Goal: Information Seeking & Learning: Find specific fact

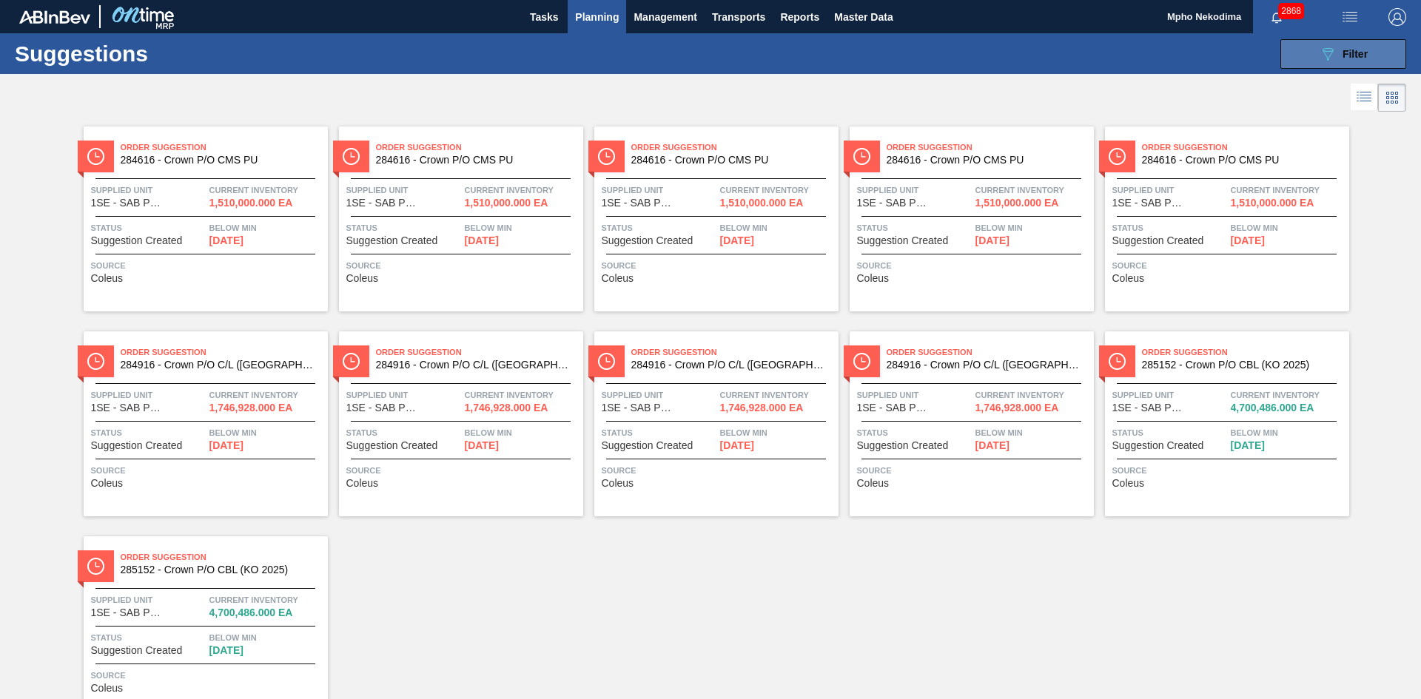
click at [1294, 57] on button "089F7B8B-B2A5-4AFE-B5C0-19BA573D28AC Filter" at bounding box center [1343, 54] width 126 height 30
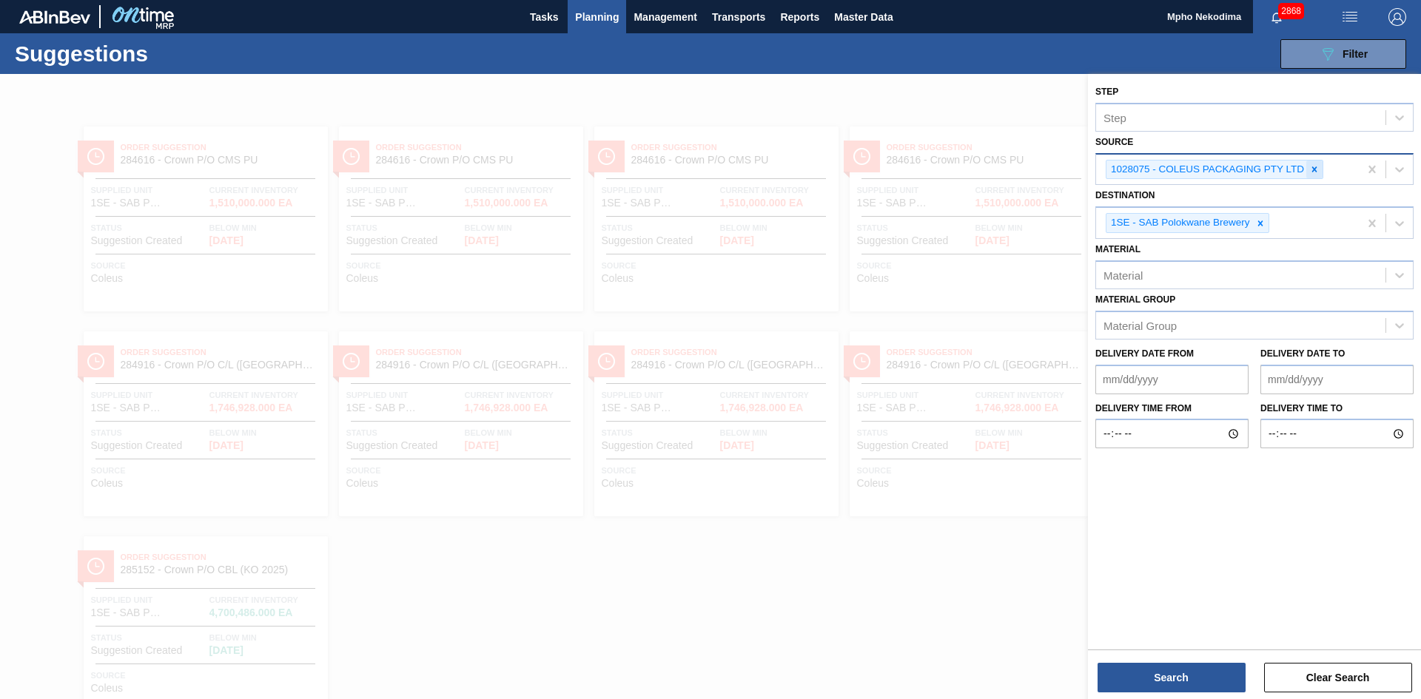
click at [1314, 169] on icon at bounding box center [1314, 169] width 5 height 5
click at [1400, 166] on icon at bounding box center [1399, 168] width 15 height 15
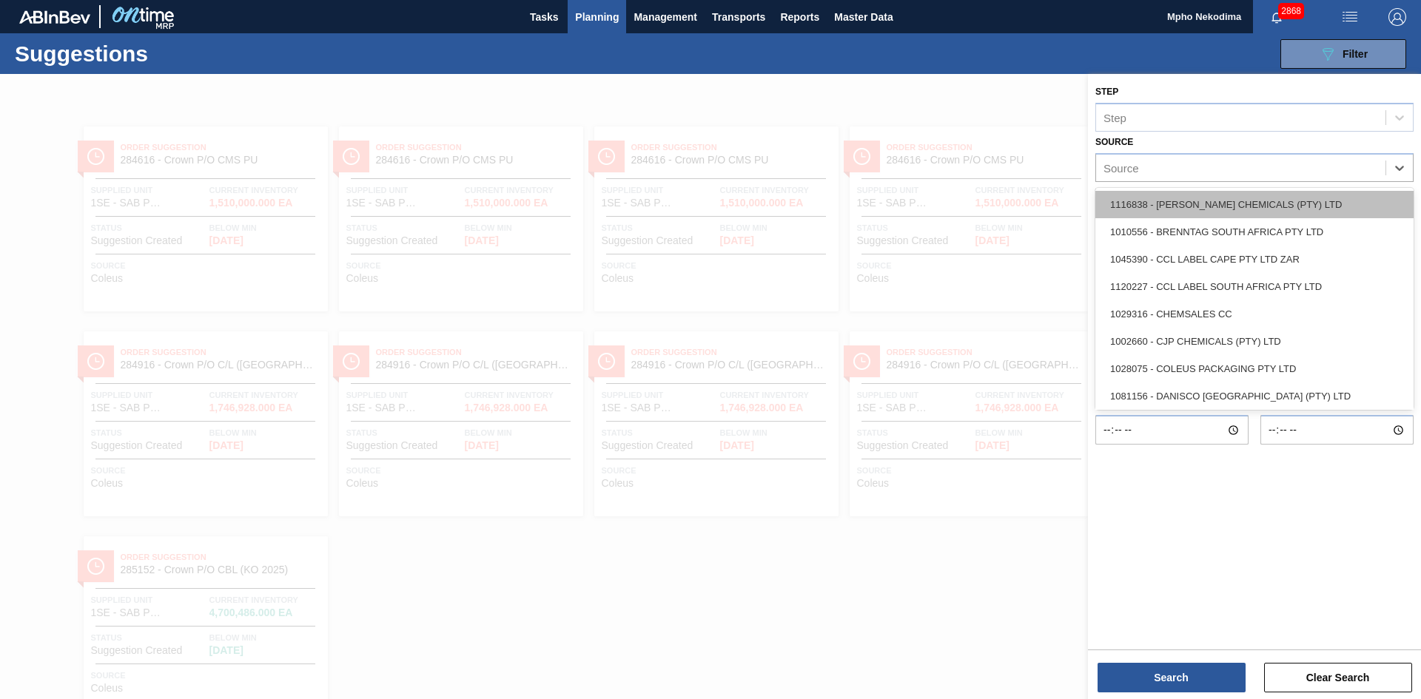
click at [1257, 207] on div "1116838 - [PERSON_NAME] CHEMICALS (PTY) LTD" at bounding box center [1254, 204] width 318 height 27
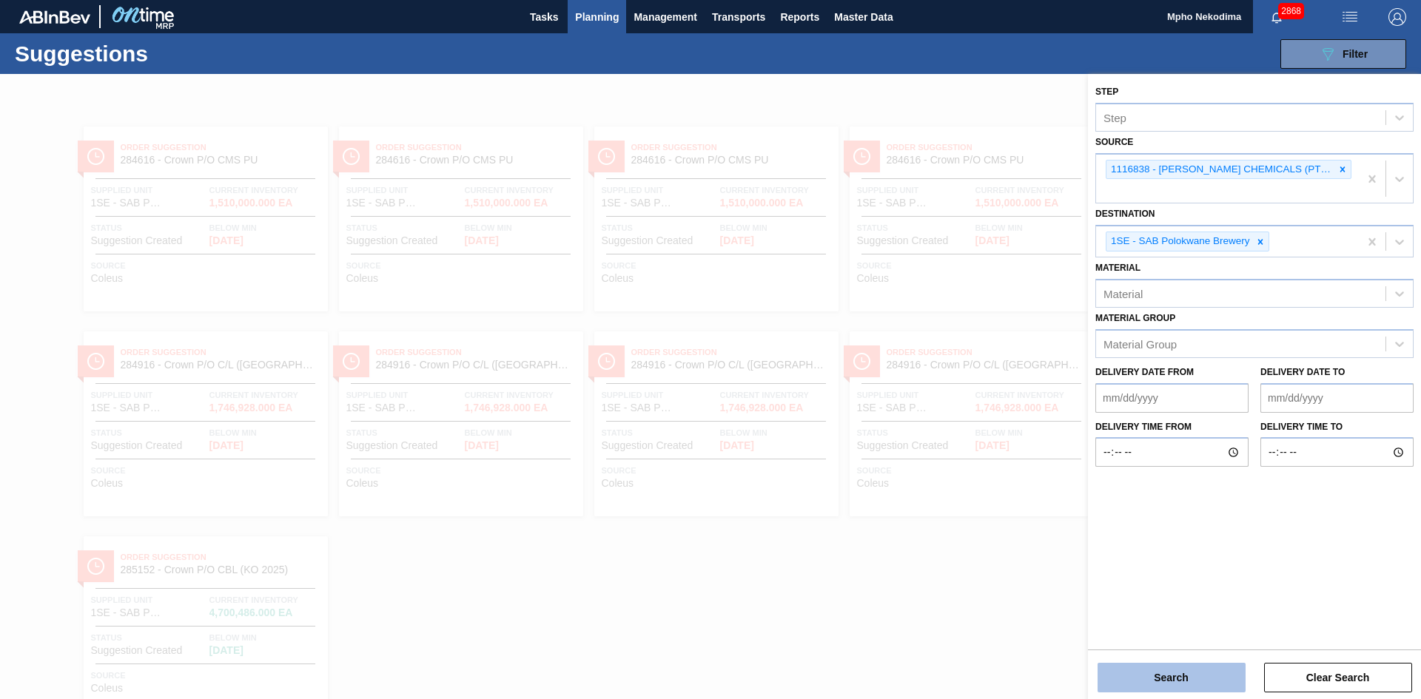
click at [1212, 681] on button "Search" at bounding box center [1172, 678] width 148 height 30
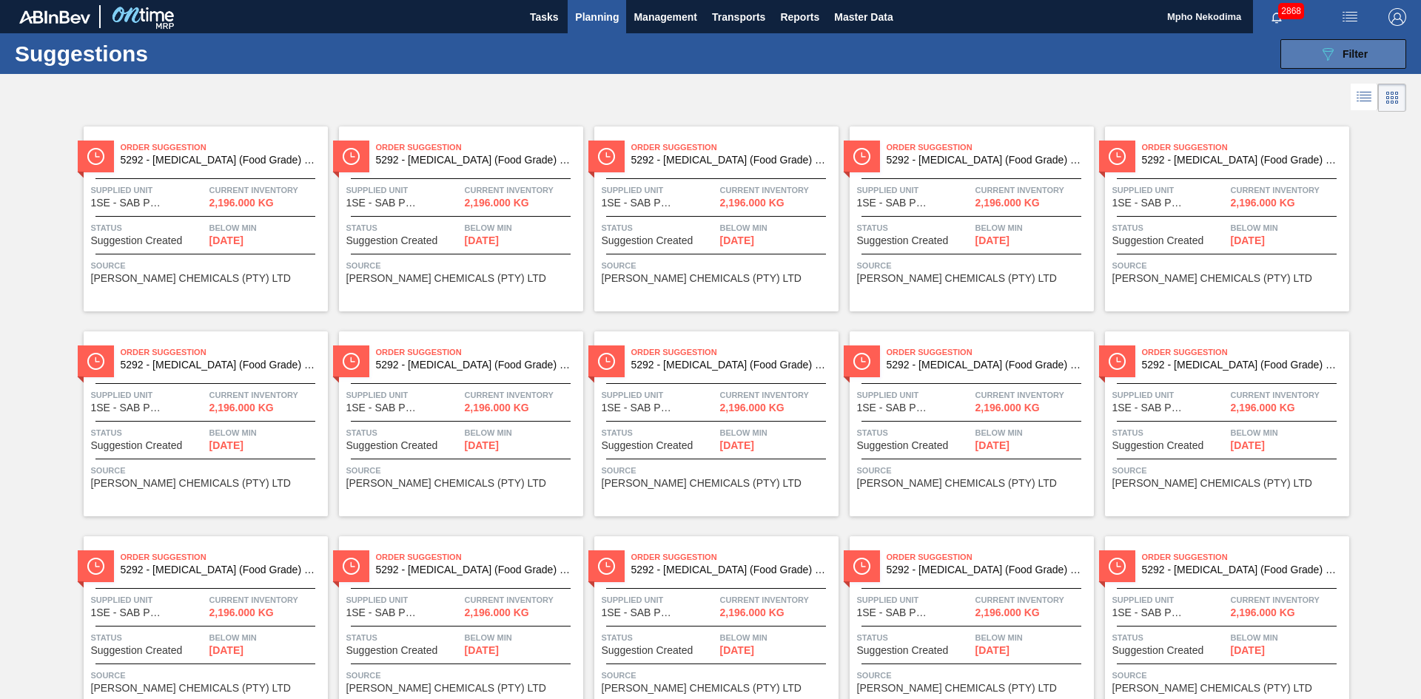
click at [1346, 58] on span "Filter" at bounding box center [1355, 54] width 25 height 12
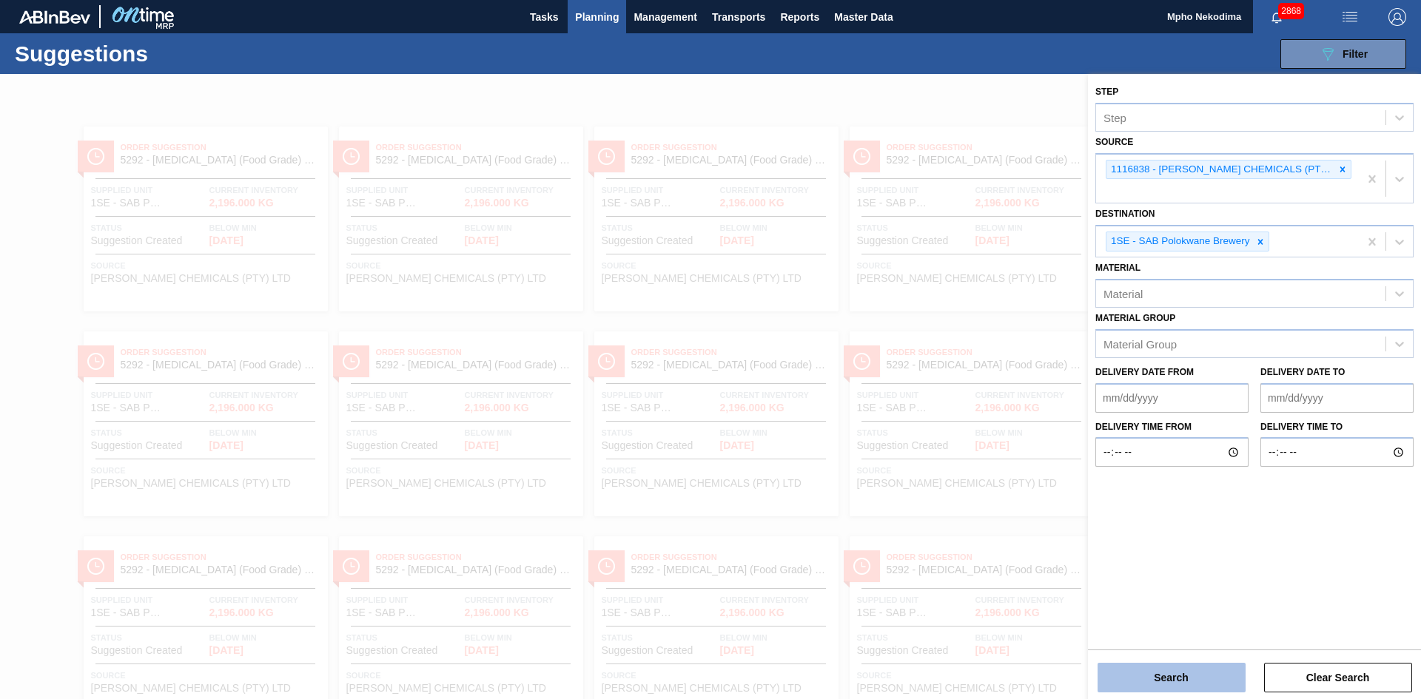
click at [1182, 673] on button "Search" at bounding box center [1172, 678] width 148 height 30
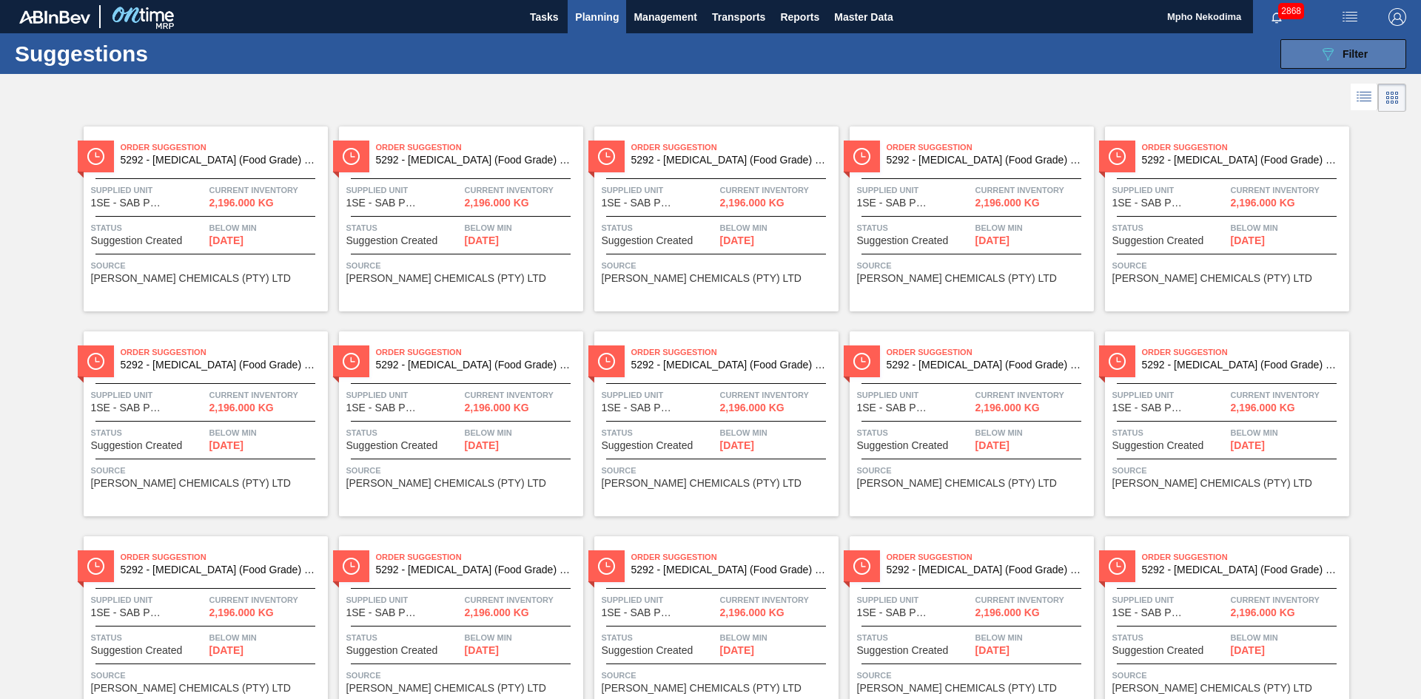
click at [1323, 47] on icon "089F7B8B-B2A5-4AFE-B5C0-19BA573D28AC" at bounding box center [1328, 54] width 18 height 18
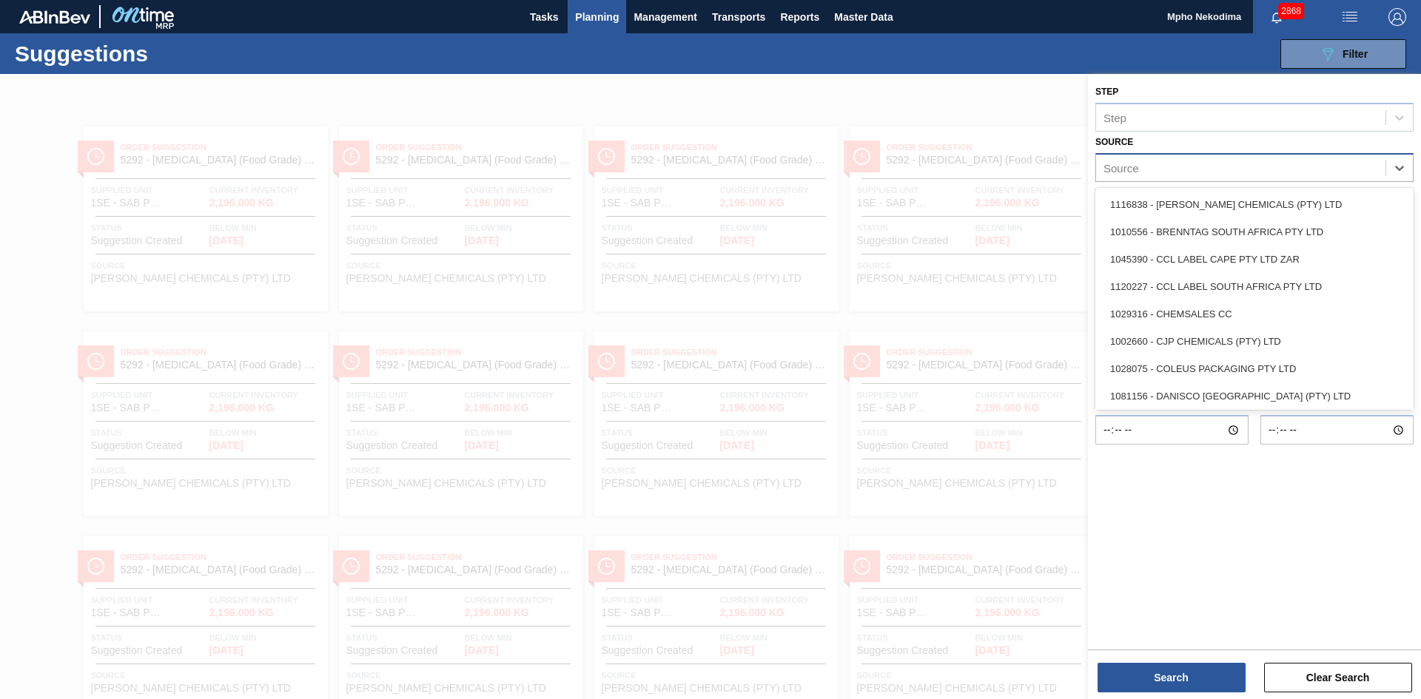
click at [1320, 167] on div "Source" at bounding box center [1240, 167] width 289 height 21
click at [1306, 336] on div "1002660 - CJP CHEMICALS (PTY) LTD" at bounding box center [1254, 341] width 318 height 27
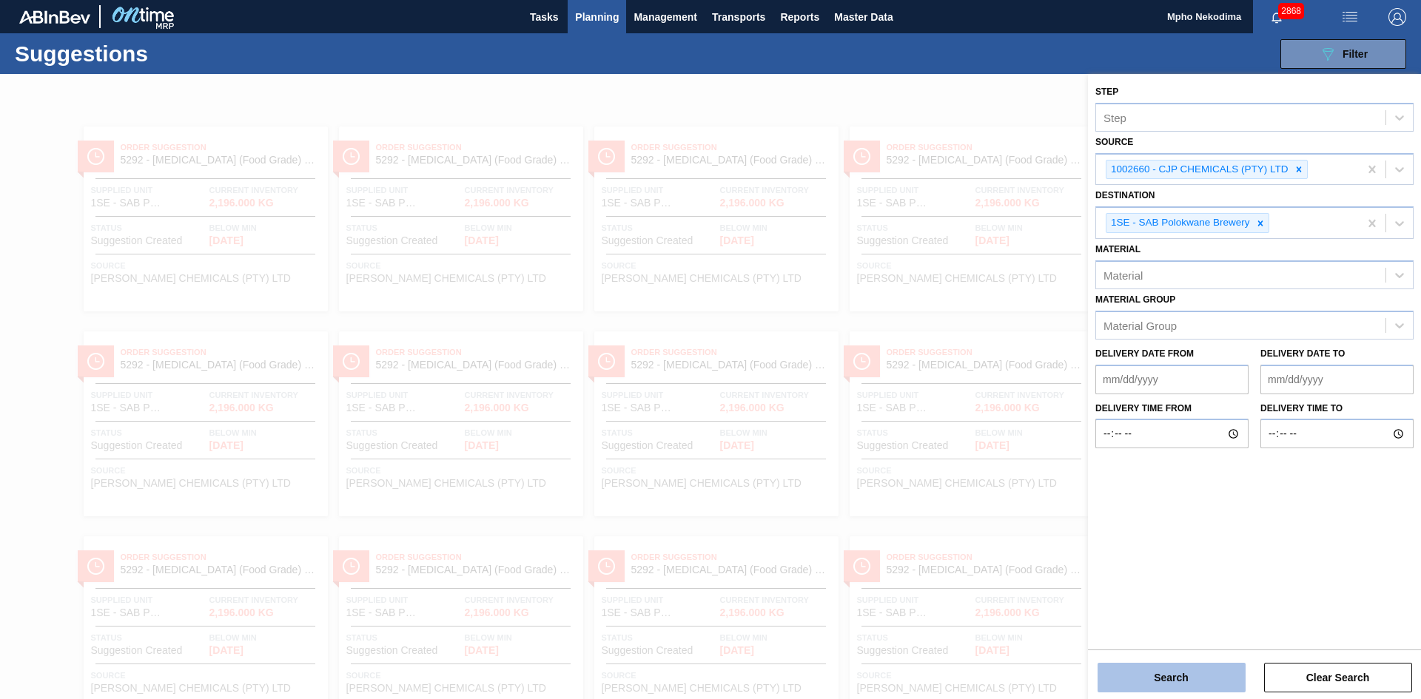
click at [1172, 682] on button "Search" at bounding box center [1172, 678] width 148 height 30
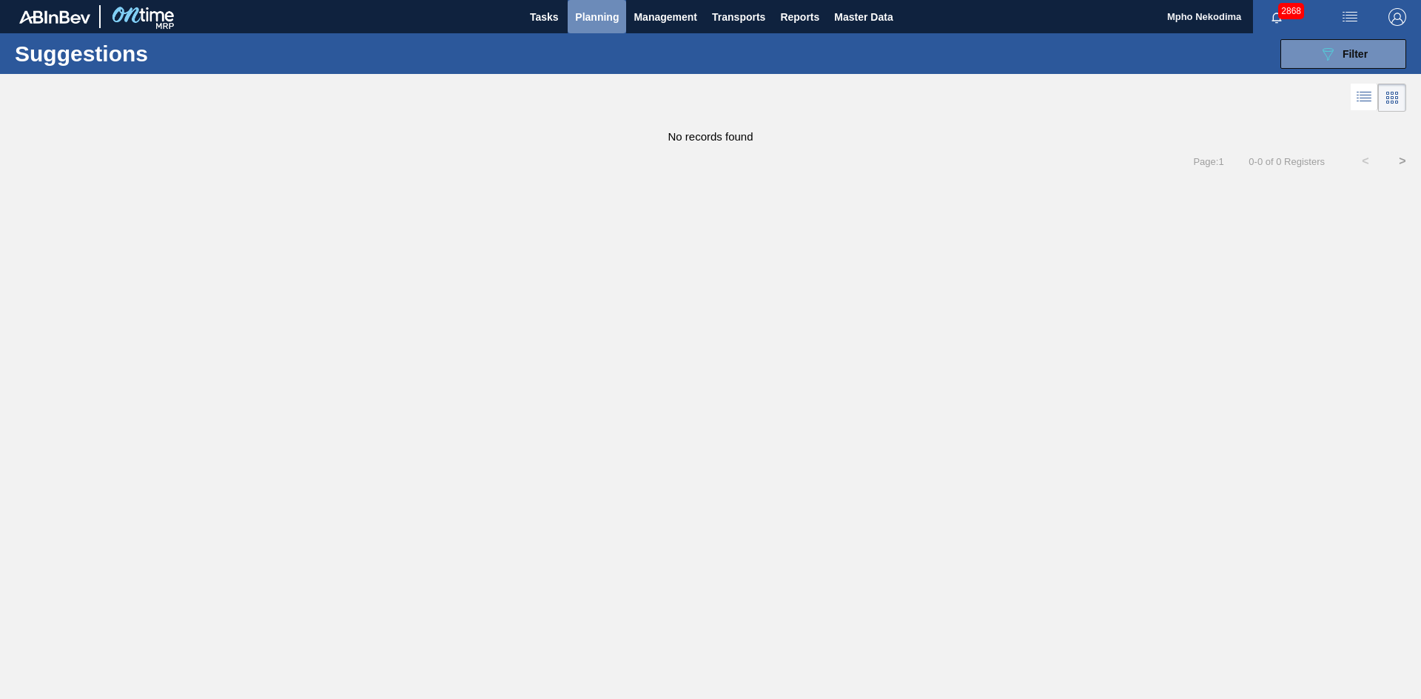
click at [589, 16] on span "Planning" at bounding box center [597, 17] width 44 height 18
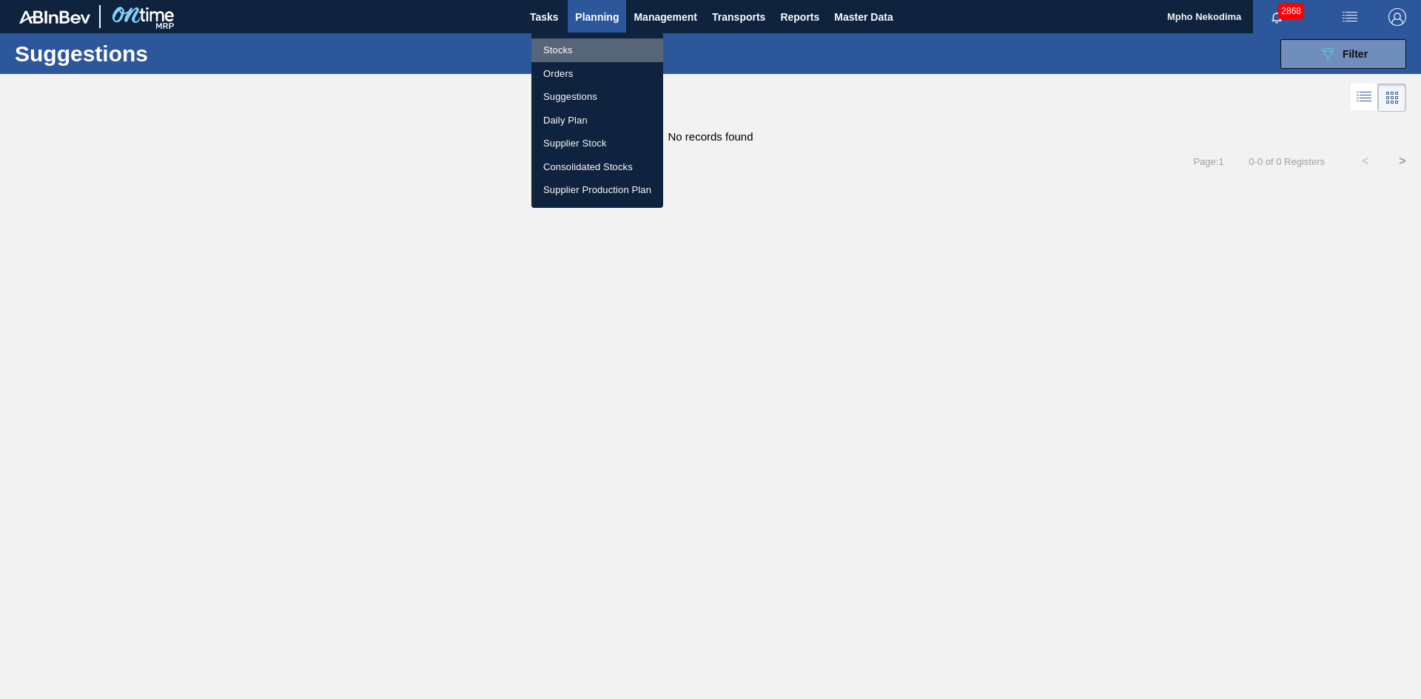
click at [562, 40] on li "Stocks" at bounding box center [597, 50] width 132 height 24
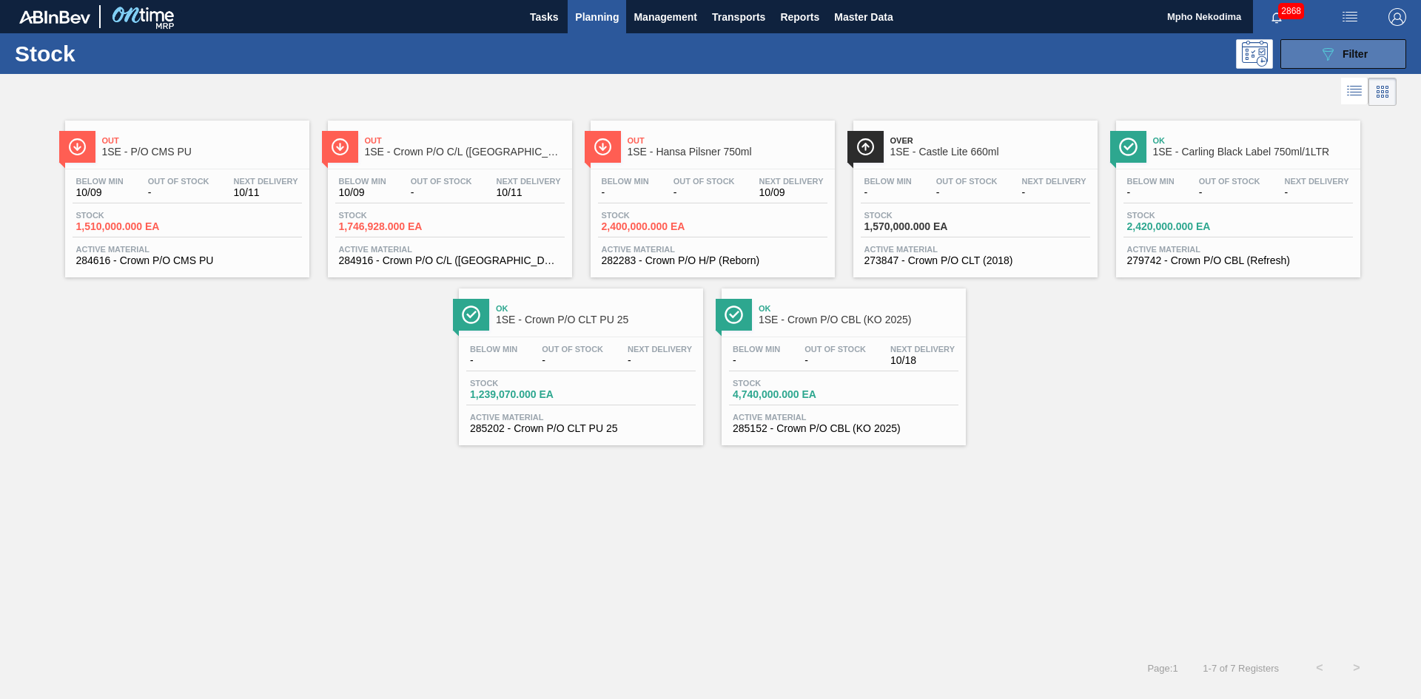
click at [1304, 58] on button "089F7B8B-B2A5-4AFE-B5C0-19BA573D28AC Filter" at bounding box center [1343, 54] width 126 height 30
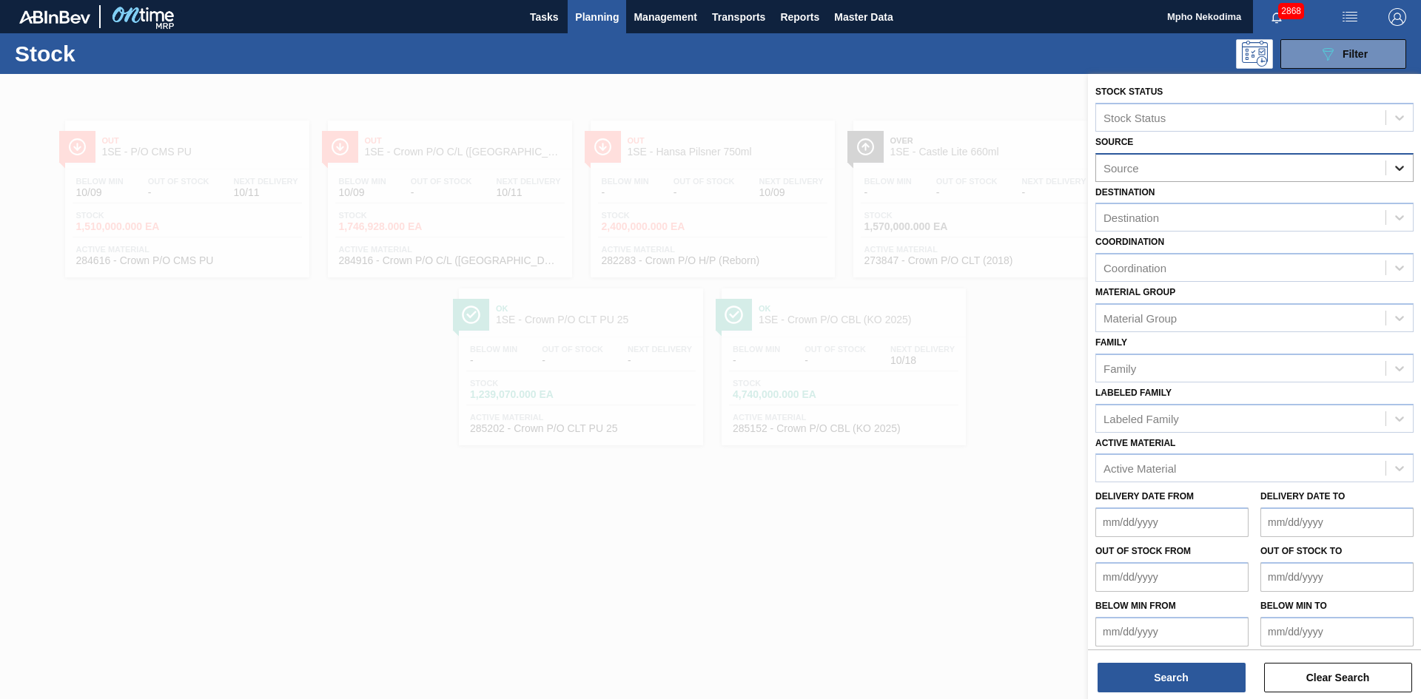
click at [1389, 164] on div at bounding box center [1399, 168] width 27 height 27
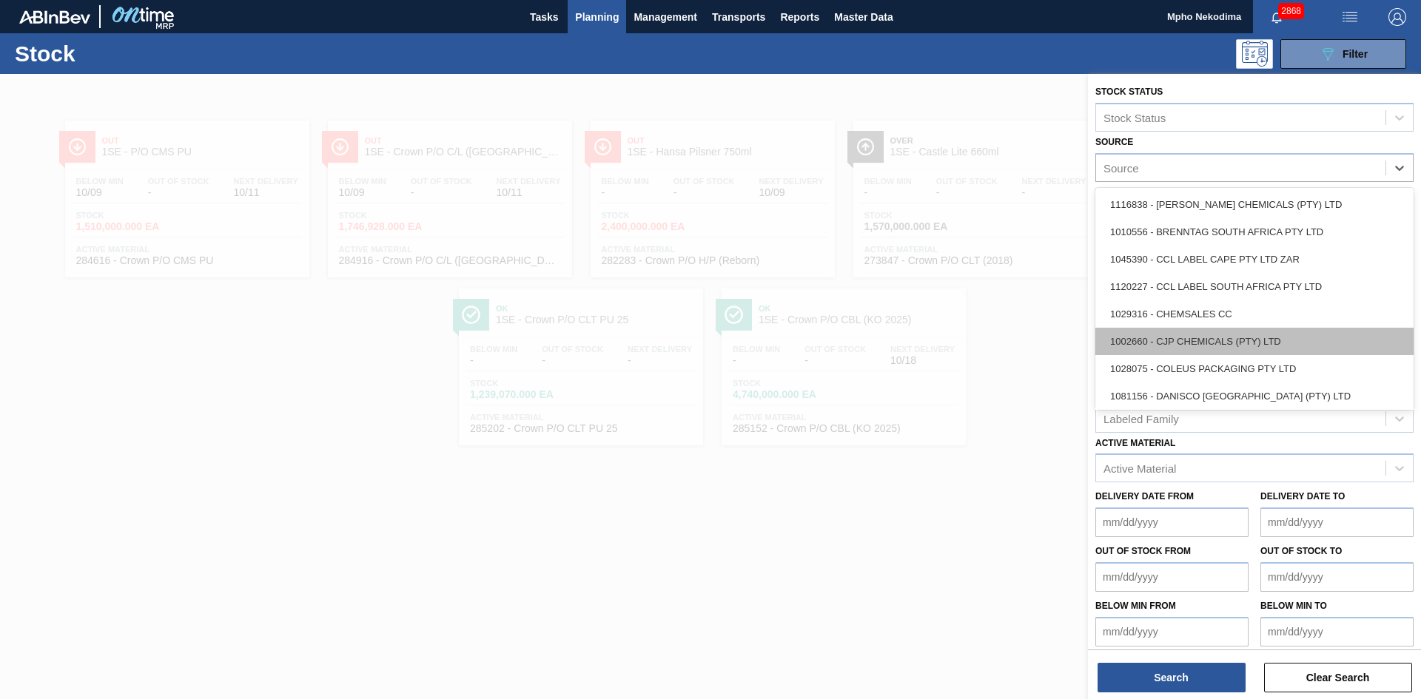
click at [1200, 338] on div "1002660 - CJP CHEMICALS (PTY) LTD" at bounding box center [1254, 341] width 318 height 27
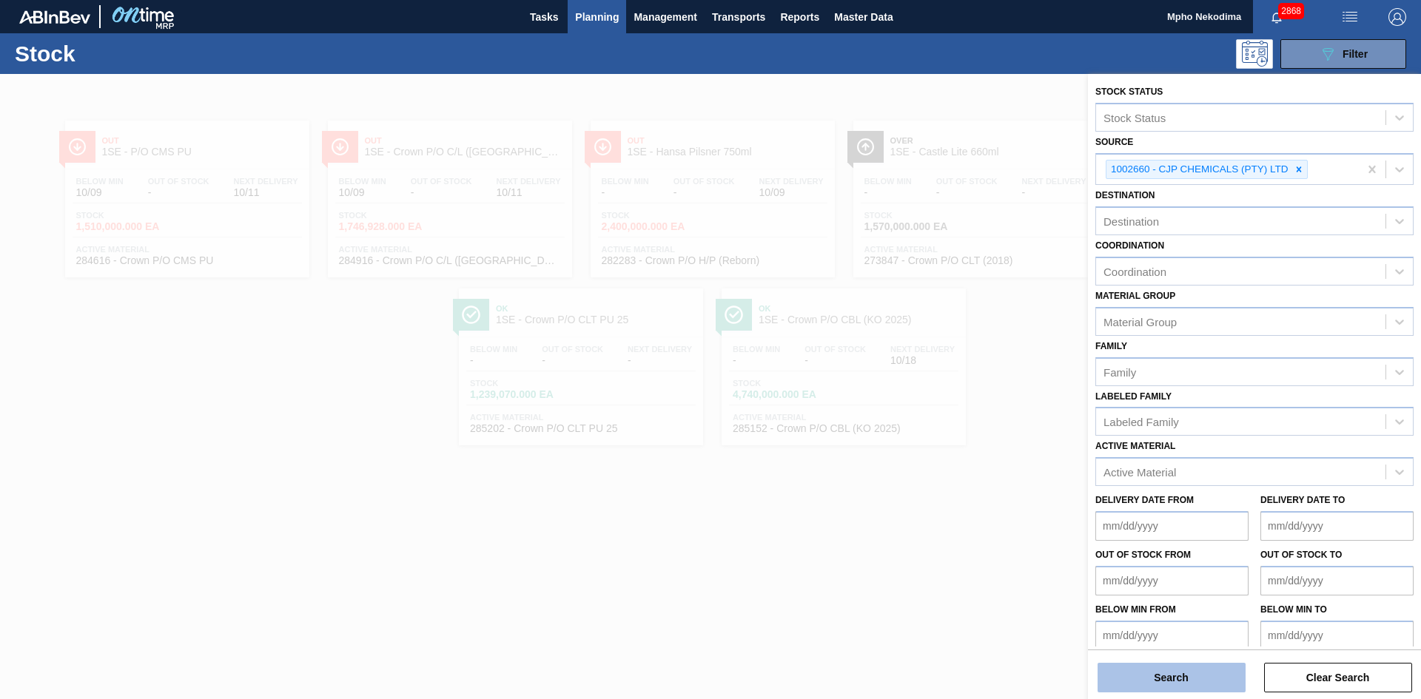
click at [1188, 679] on button "Search" at bounding box center [1172, 678] width 148 height 30
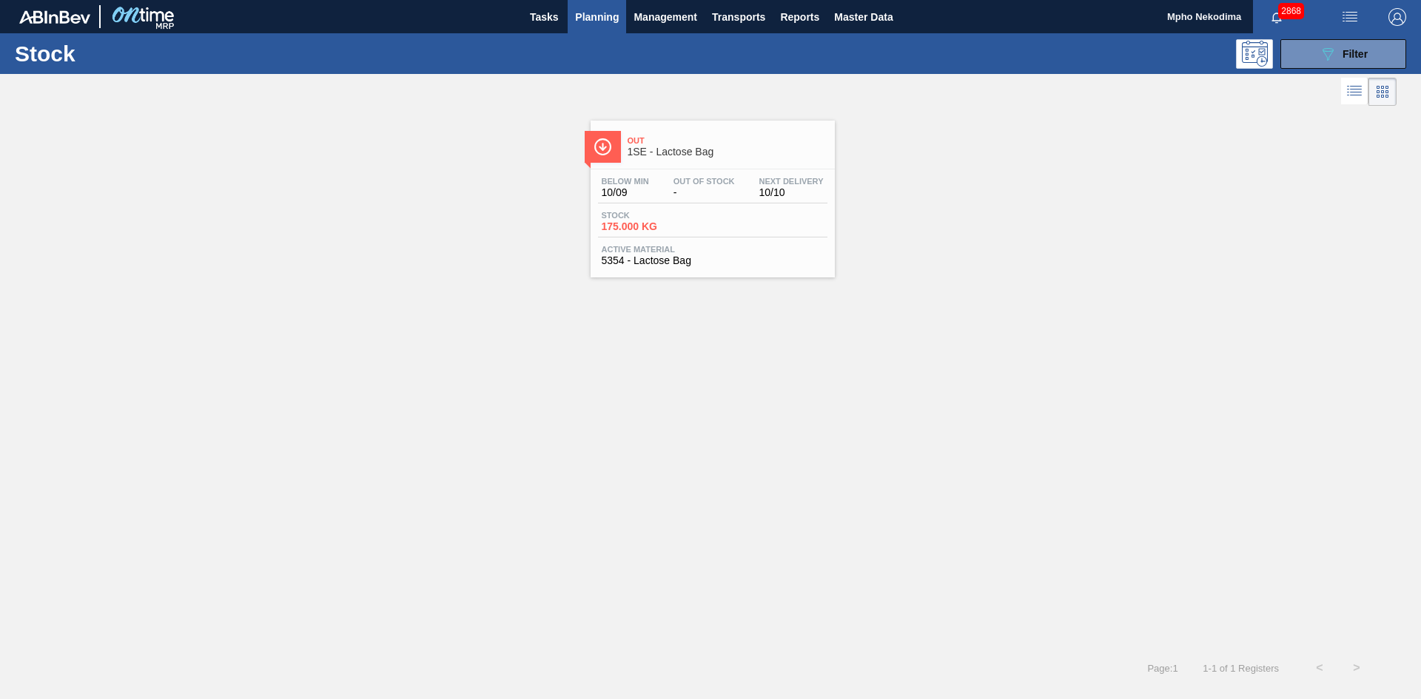
click at [661, 260] on span "5354 - Lactose Bag" at bounding box center [713, 260] width 222 height 11
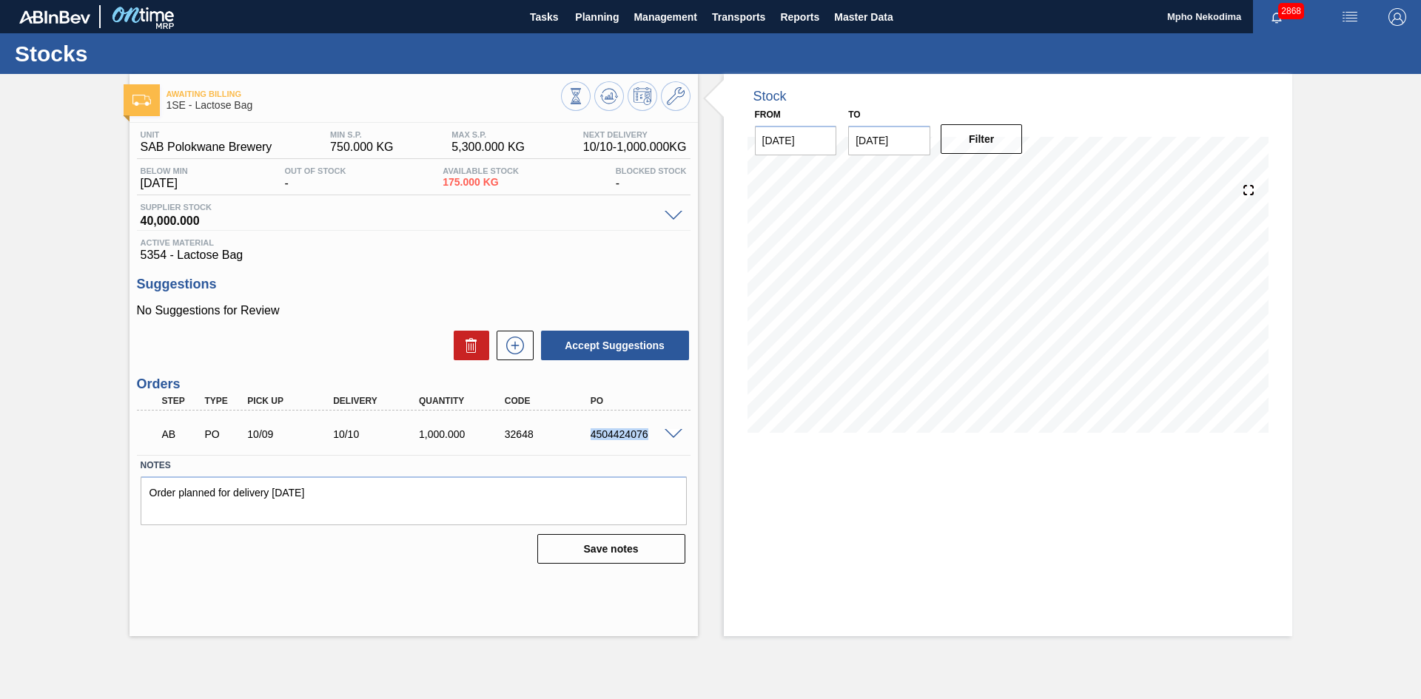
drag, startPoint x: 591, startPoint y: 434, endPoint x: 650, endPoint y: 434, distance: 59.2
click at [650, 434] on div "4504424076" at bounding box center [635, 435] width 96 height 12
copy div "4504424076"
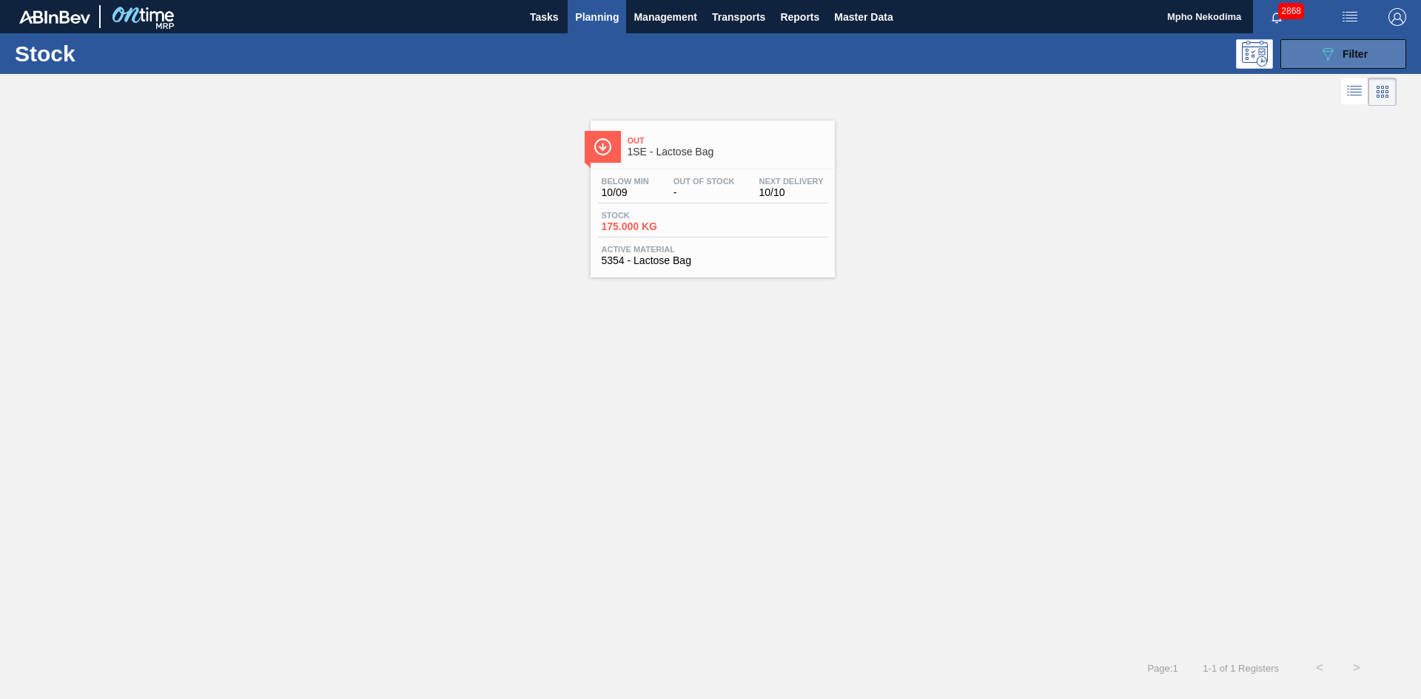
click at [1333, 56] on icon "089F7B8B-B2A5-4AFE-B5C0-19BA573D28AC" at bounding box center [1328, 54] width 18 height 18
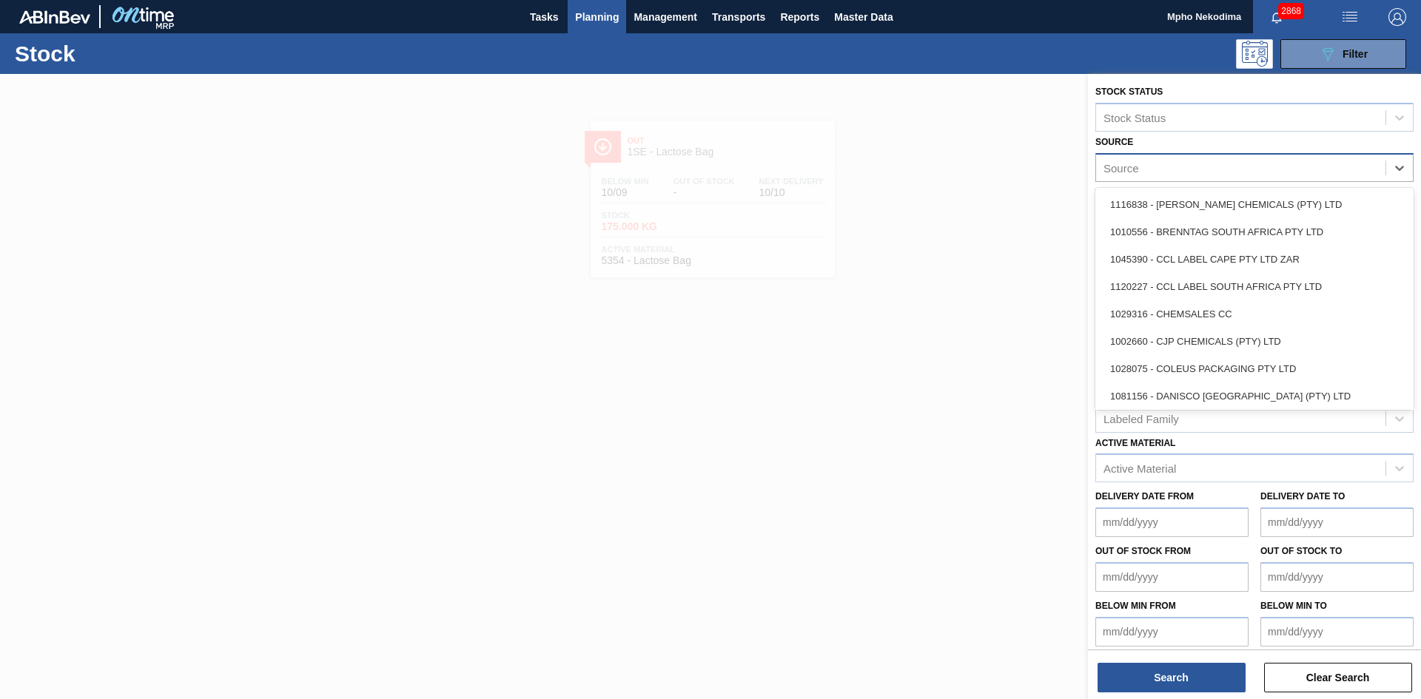
click at [1317, 164] on div "Source" at bounding box center [1240, 167] width 289 height 21
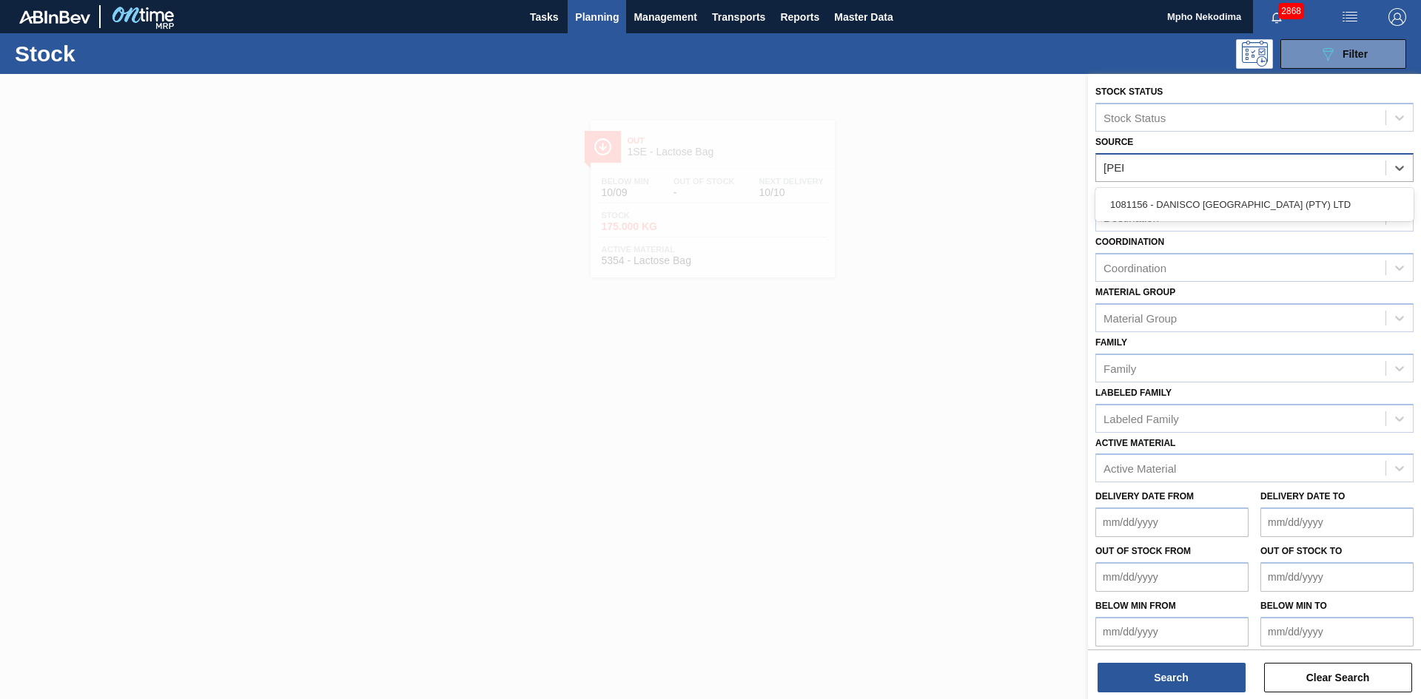
type input "[PERSON_NAME]"
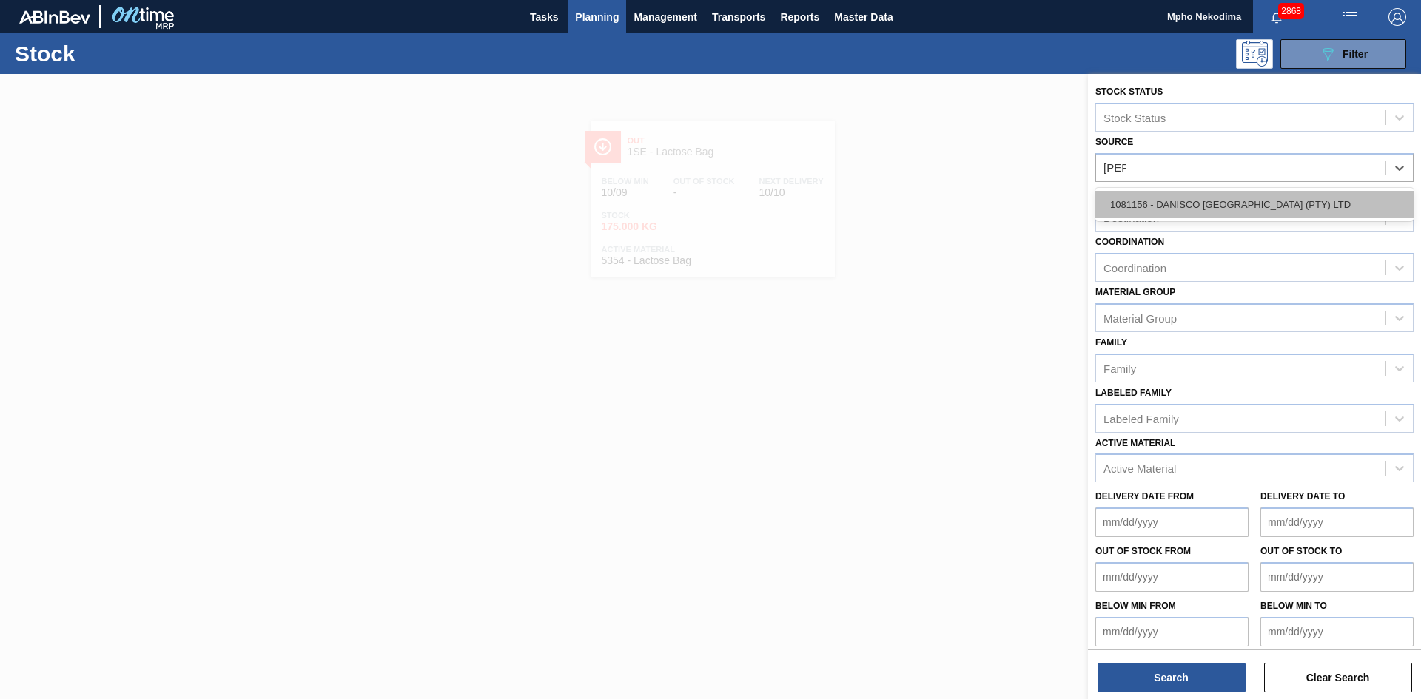
click at [1314, 206] on div "1081156 - DANISCO [GEOGRAPHIC_DATA] (PTY) LTD" at bounding box center [1254, 204] width 318 height 27
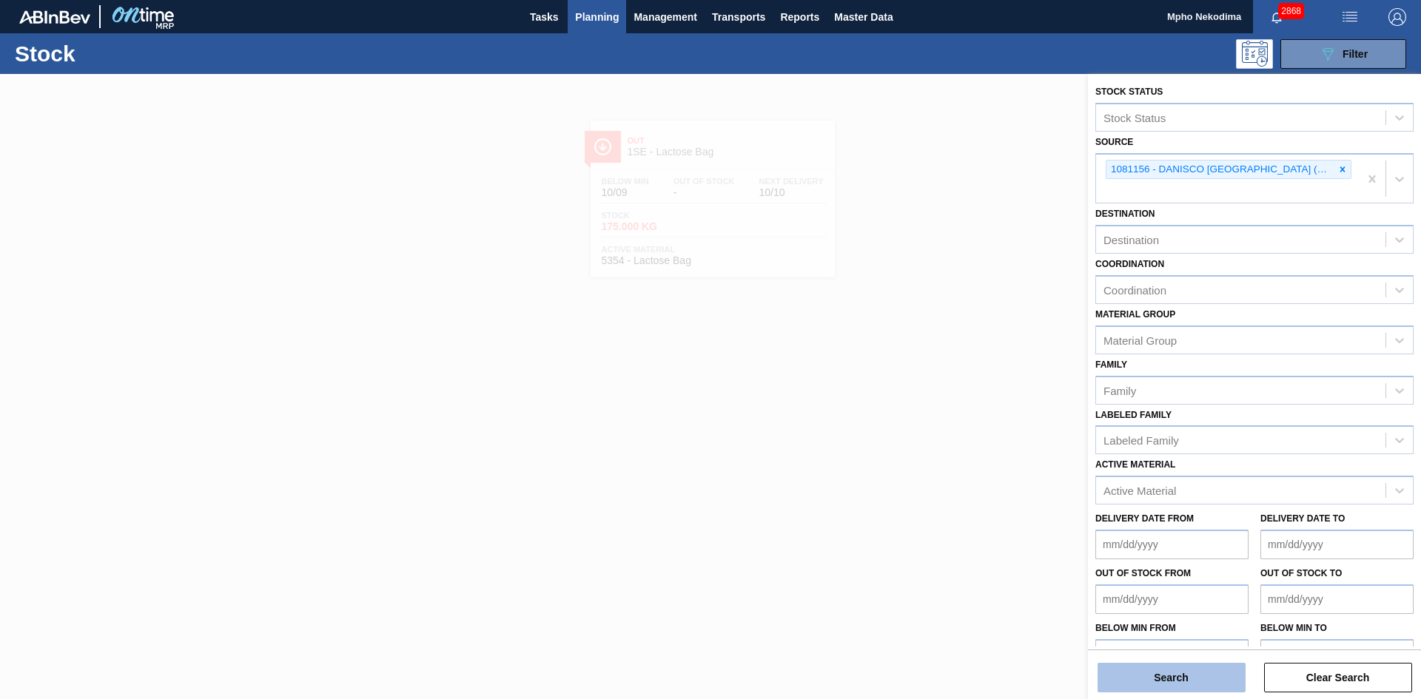
click at [1190, 675] on button "Search" at bounding box center [1172, 678] width 148 height 30
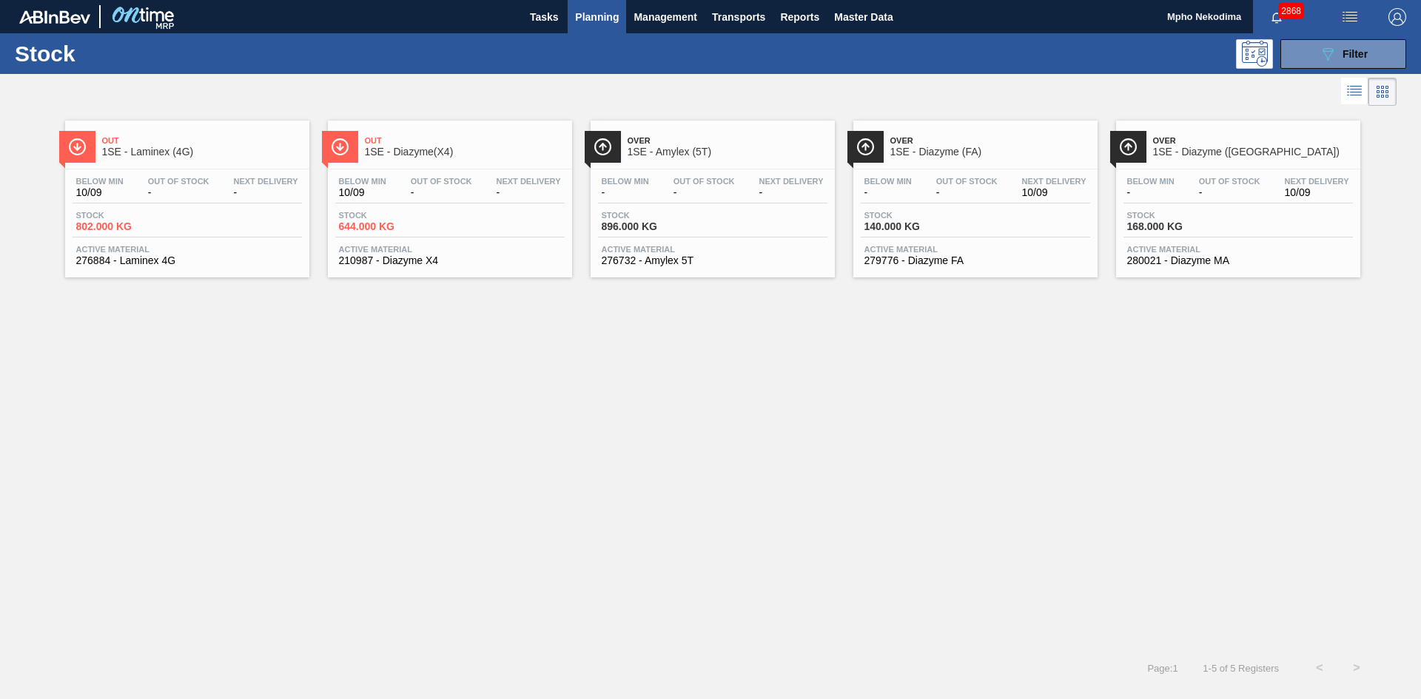
click at [1171, 258] on span "280021 - Diazyme MA" at bounding box center [1238, 260] width 222 height 11
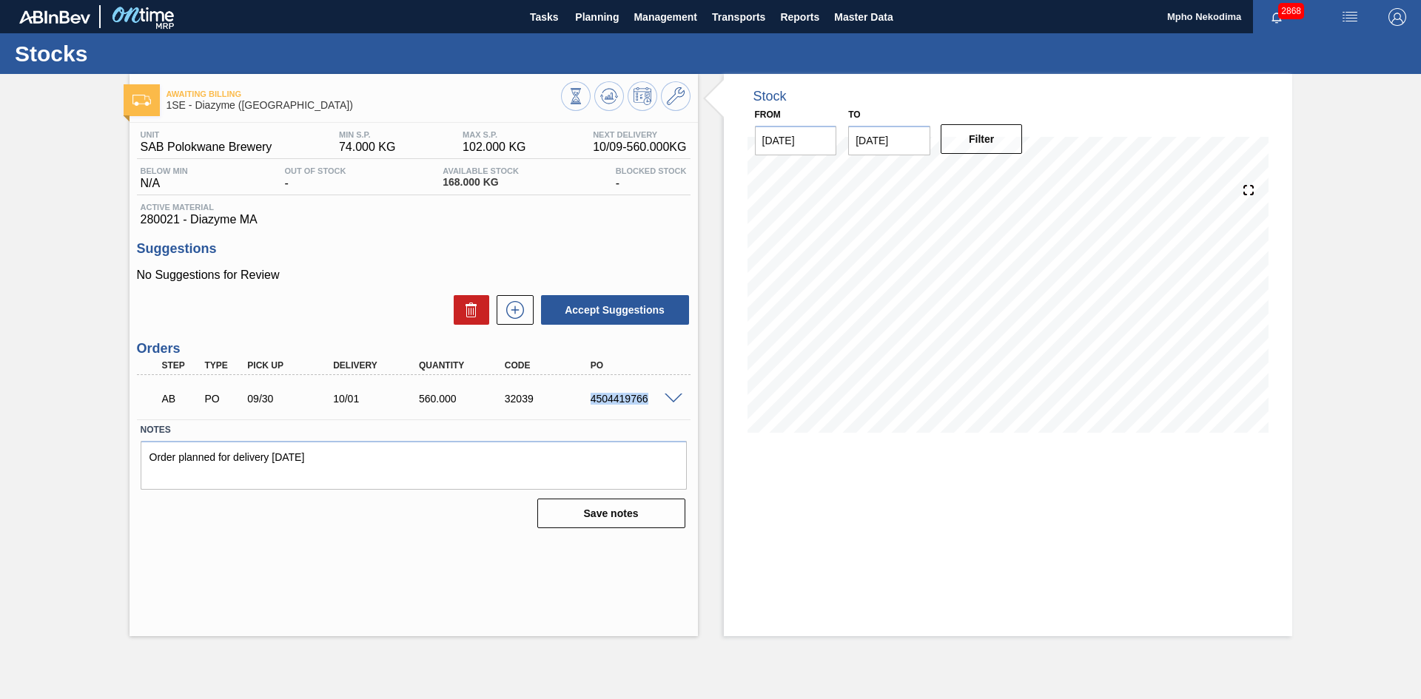
drag, startPoint x: 591, startPoint y: 397, endPoint x: 656, endPoint y: 406, distance: 64.9
click at [656, 406] on div "AB PO 09/30 10/01 560.000 32039 4504419766" at bounding box center [409, 398] width 514 height 30
copy div "4504419766"
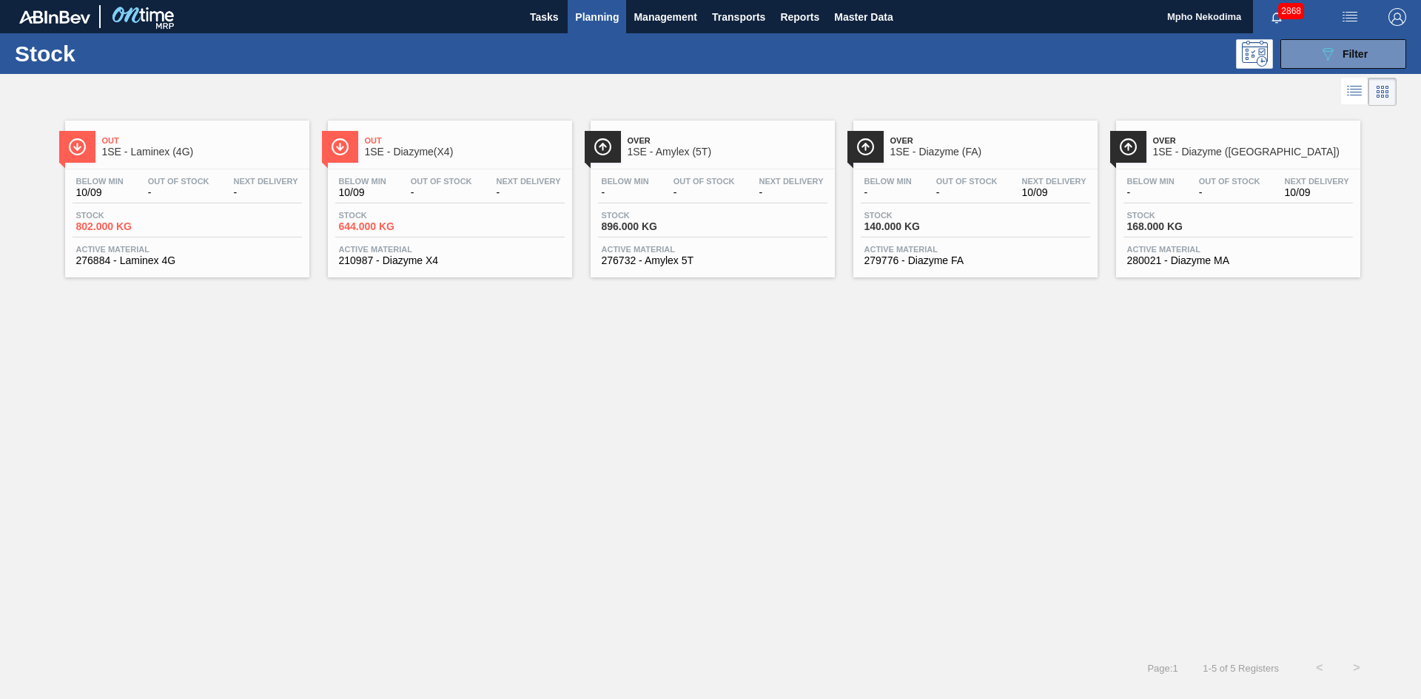
click at [927, 253] on span "Active Material" at bounding box center [975, 249] width 222 height 9
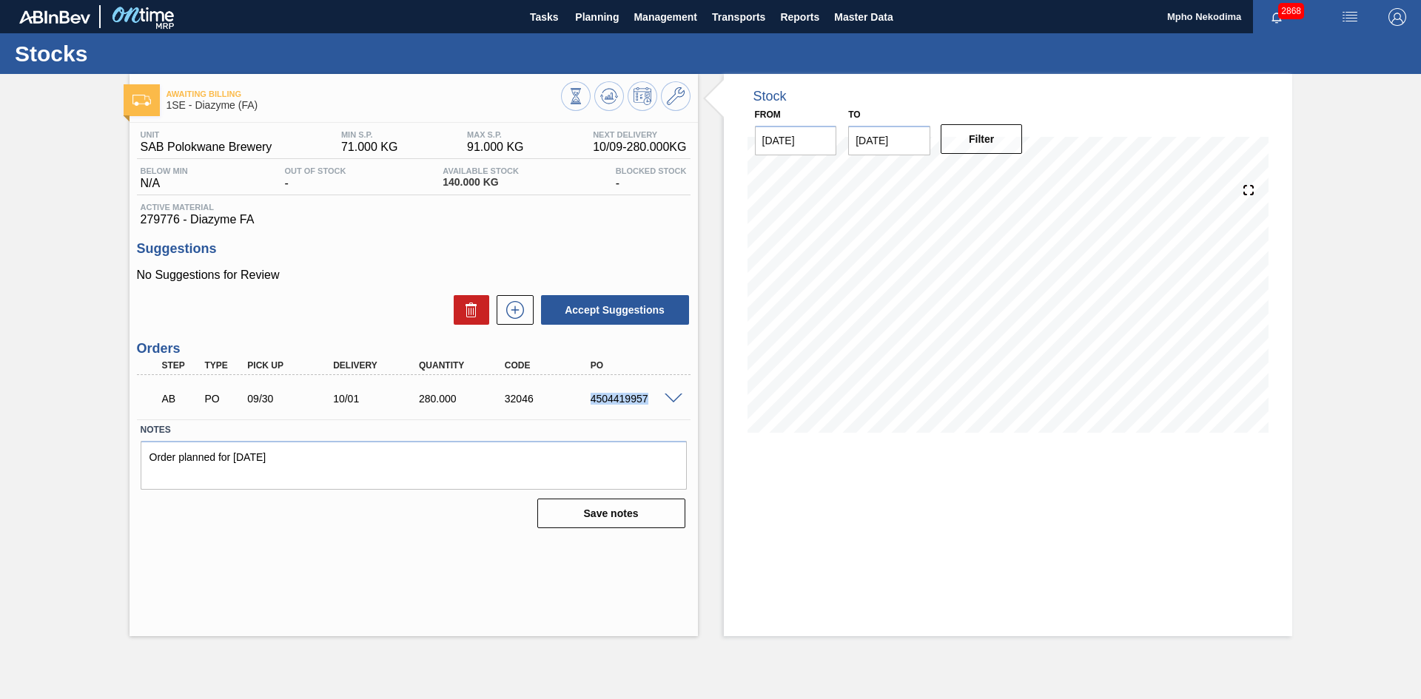
drag, startPoint x: 591, startPoint y: 400, endPoint x: 658, endPoint y: 401, distance: 67.4
click at [658, 401] on div "4504419957" at bounding box center [635, 399] width 96 height 12
copy div "4504419957"
click at [649, 250] on h3 "Suggestions" at bounding box center [414, 249] width 554 height 16
click at [1343, 16] on img "button" at bounding box center [1350, 17] width 18 height 18
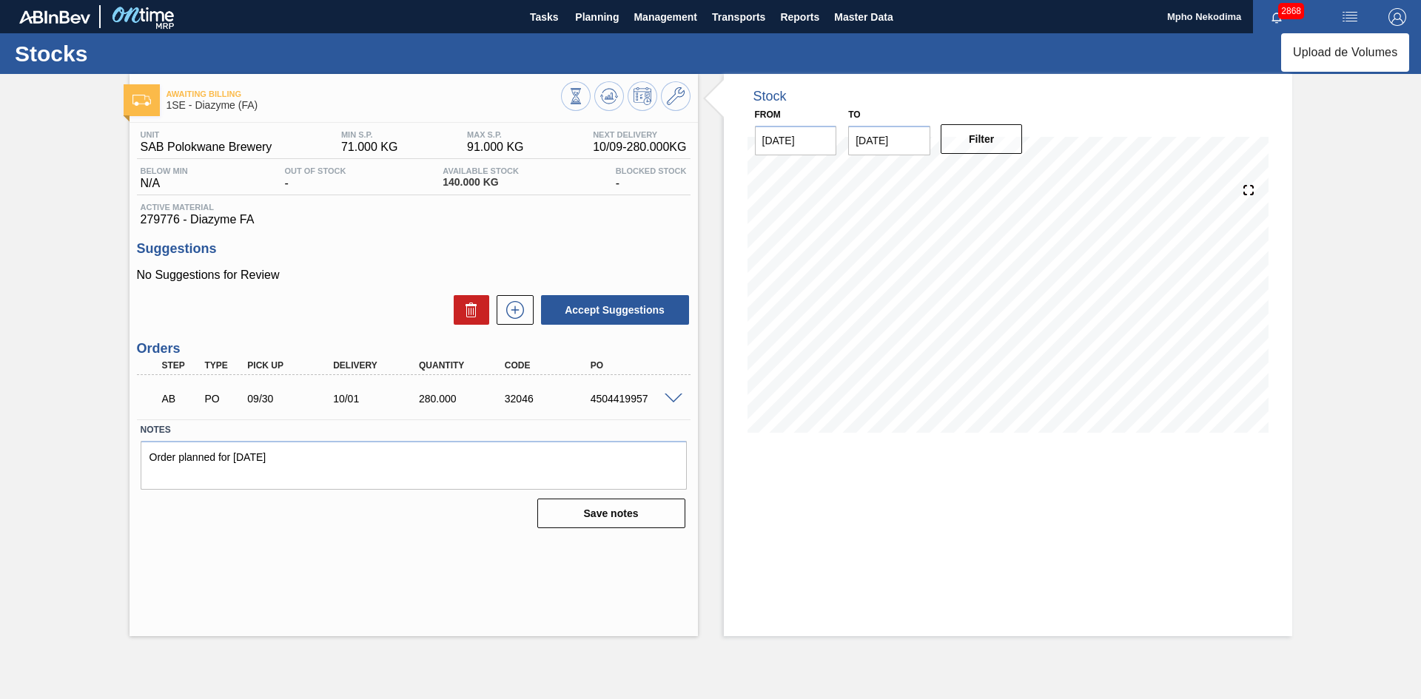
drag, startPoint x: 1123, startPoint y: 143, endPoint x: 918, endPoint y: 76, distance: 215.6
click at [1119, 139] on div at bounding box center [710, 349] width 1421 height 699
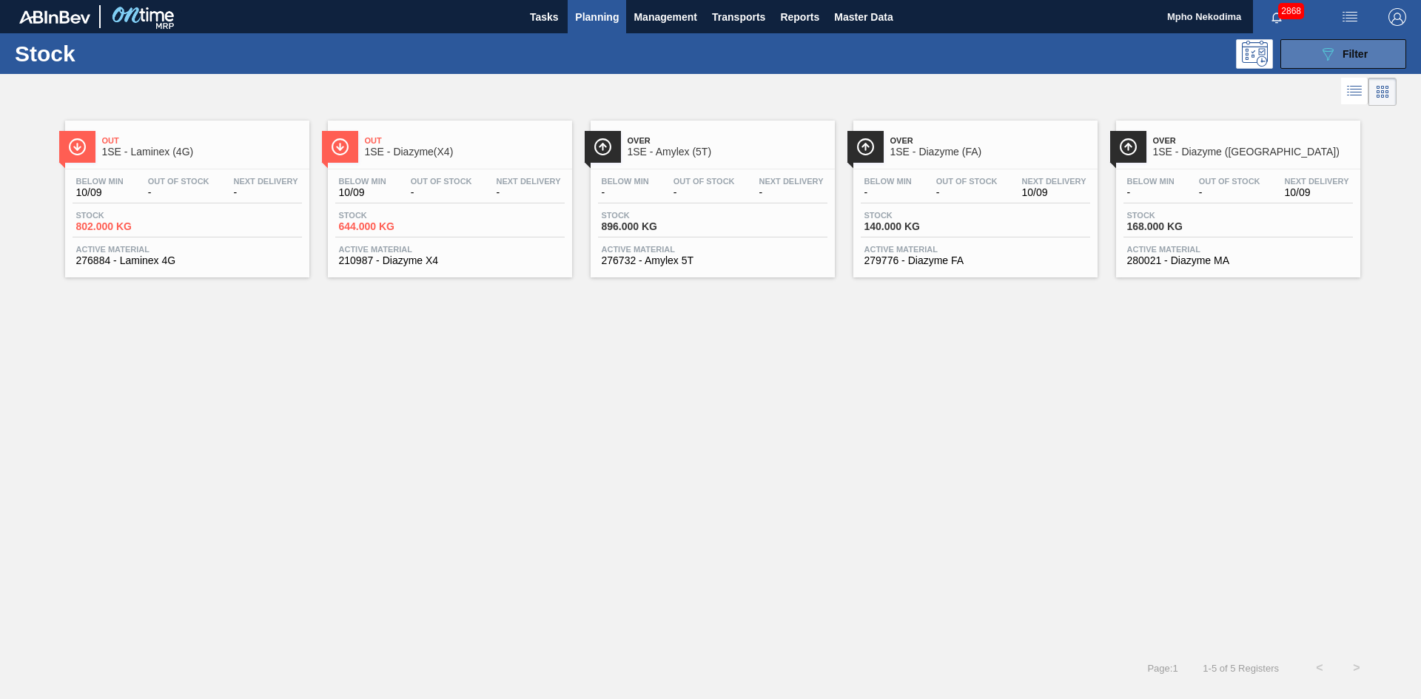
click at [1317, 51] on button "089F7B8B-B2A5-4AFE-B5C0-19BA573D28AC Filter" at bounding box center [1343, 54] width 126 height 30
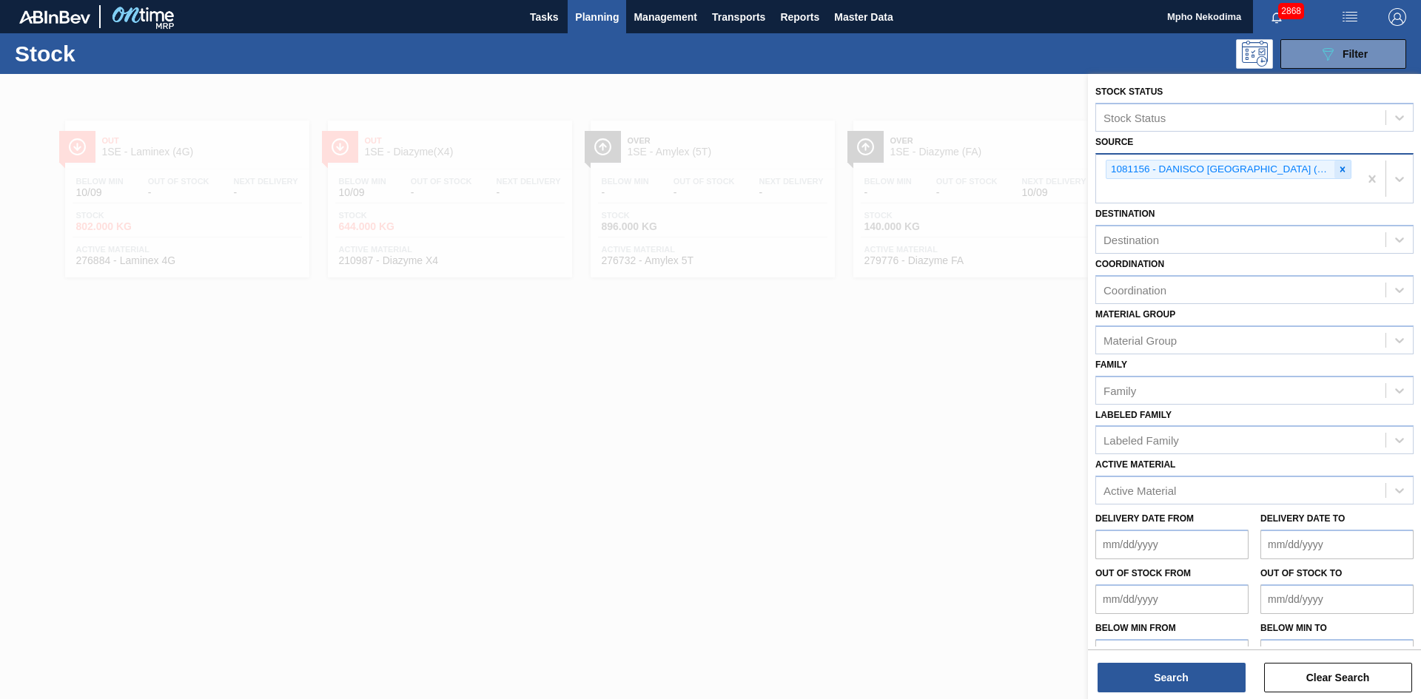
click at [1334, 171] on div at bounding box center [1342, 170] width 16 height 19
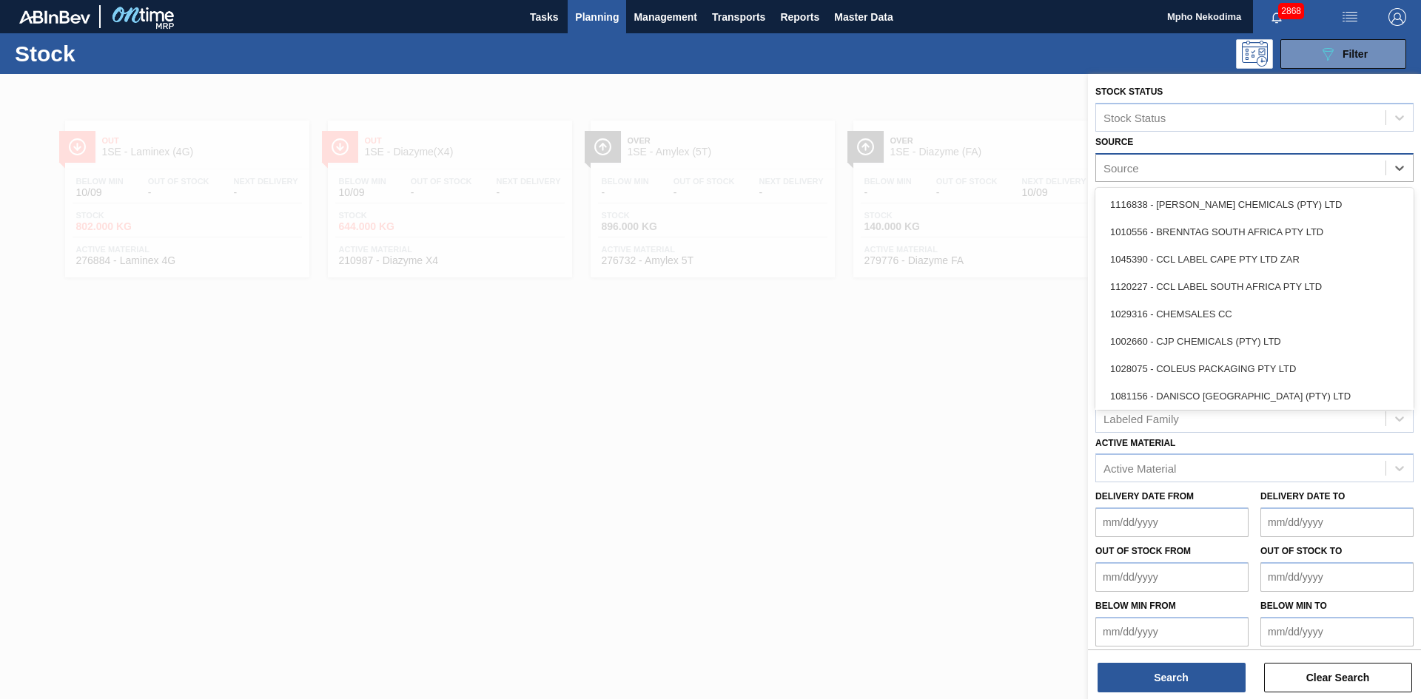
click at [1298, 161] on div "Source" at bounding box center [1240, 167] width 289 height 21
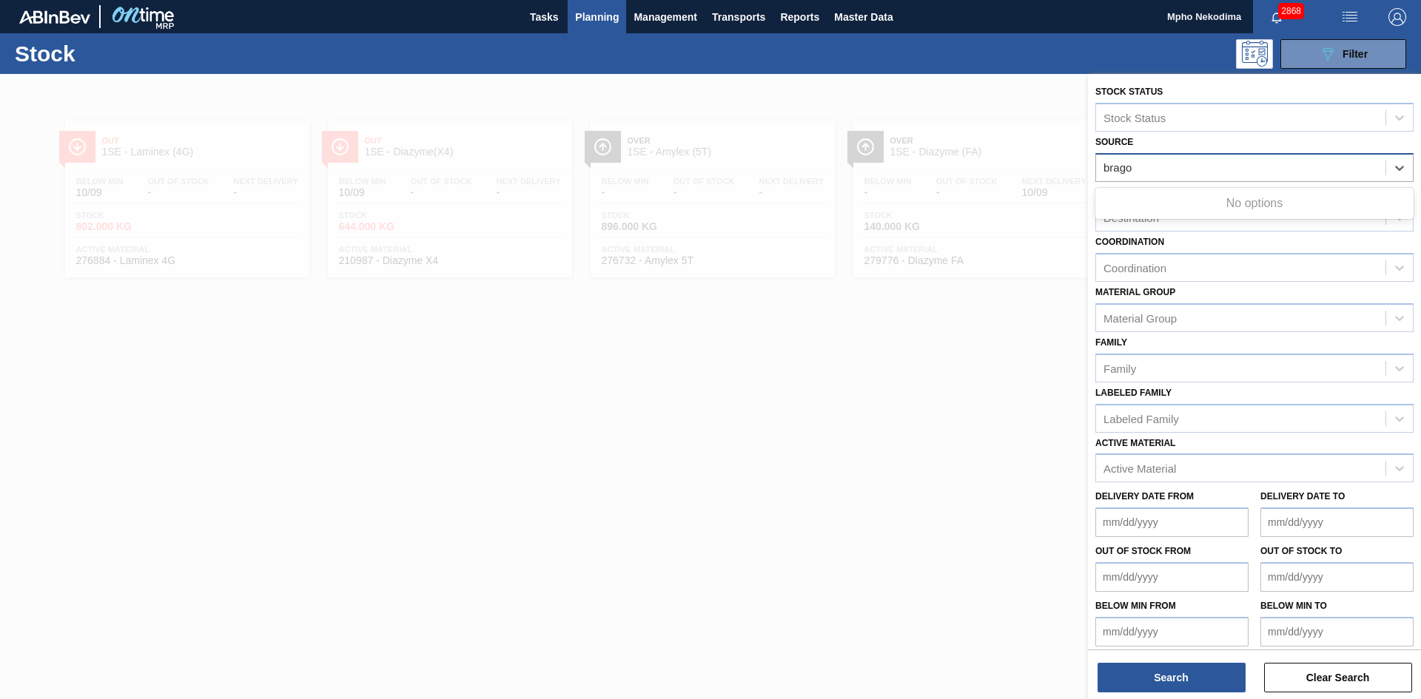
type input "brag"
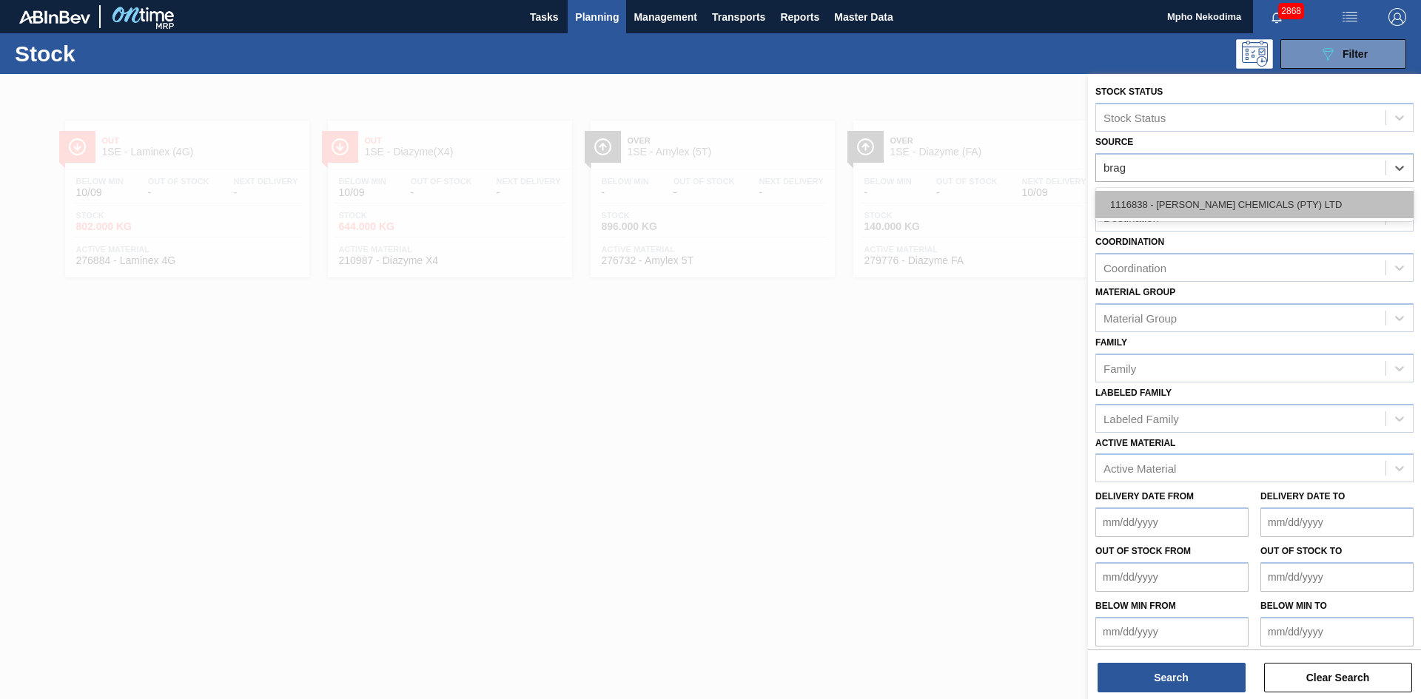
click at [1269, 207] on div "1116838 - [PERSON_NAME] CHEMICALS (PTY) LTD" at bounding box center [1254, 204] width 318 height 27
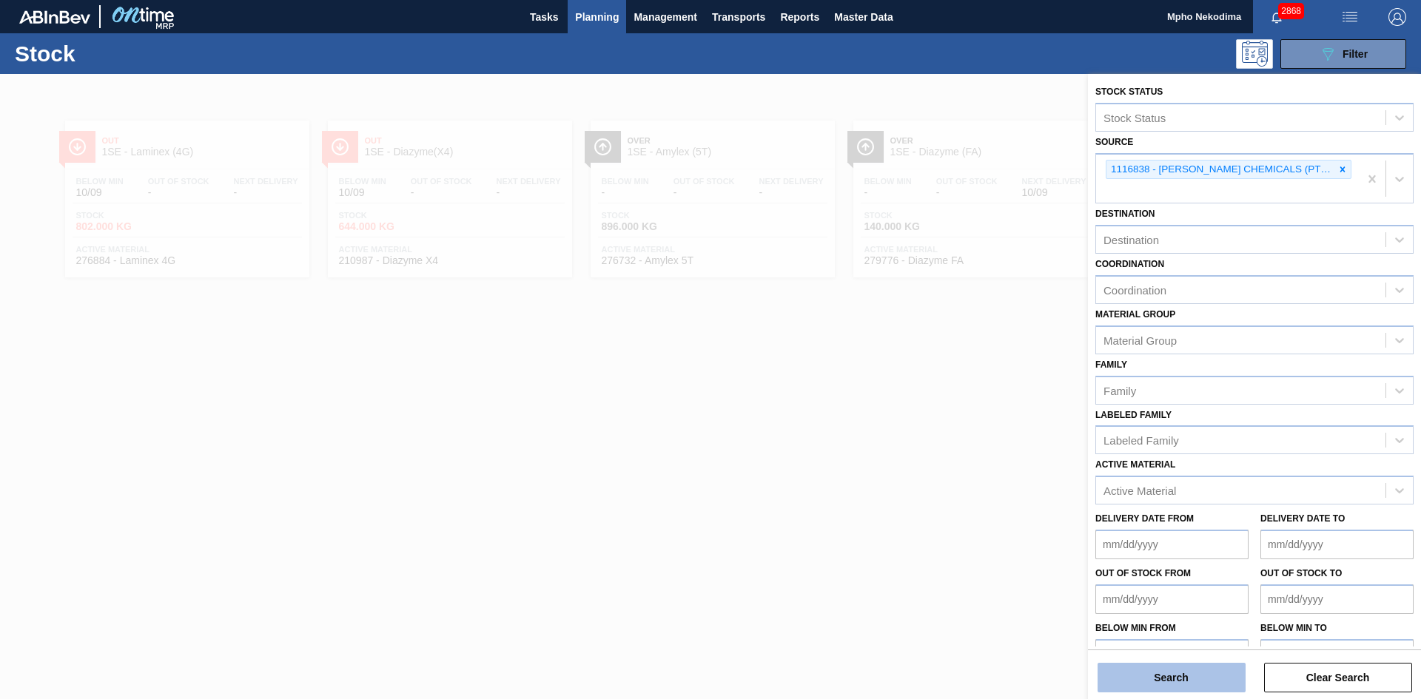
click at [1195, 670] on button "Search" at bounding box center [1172, 678] width 148 height 30
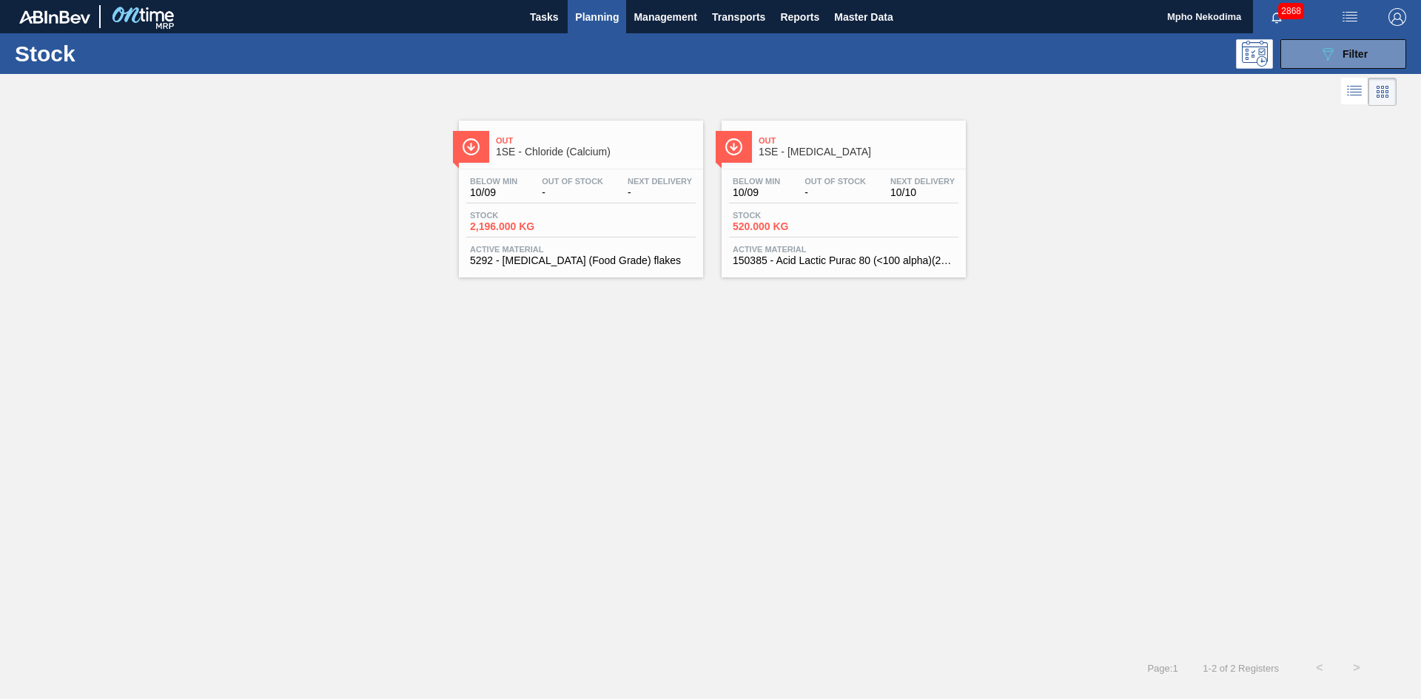
click at [799, 258] on span "150385 - Acid Lactic Purac 80 (<100 alpha)(25kg)" at bounding box center [844, 260] width 222 height 11
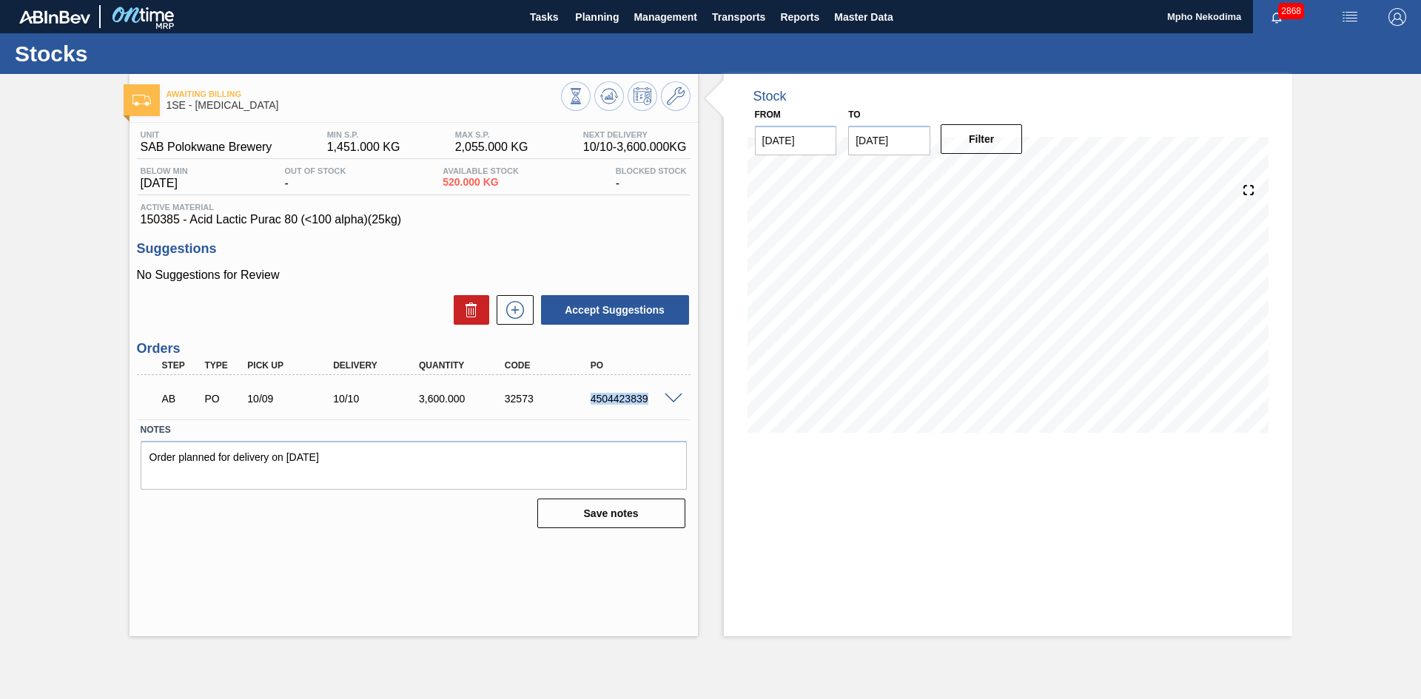
drag, startPoint x: 591, startPoint y: 398, endPoint x: 654, endPoint y: 397, distance: 62.9
click at [654, 397] on div "4504423839" at bounding box center [635, 399] width 96 height 12
copy div "4504423839"
